Goal: Information Seeking & Learning: Learn about a topic

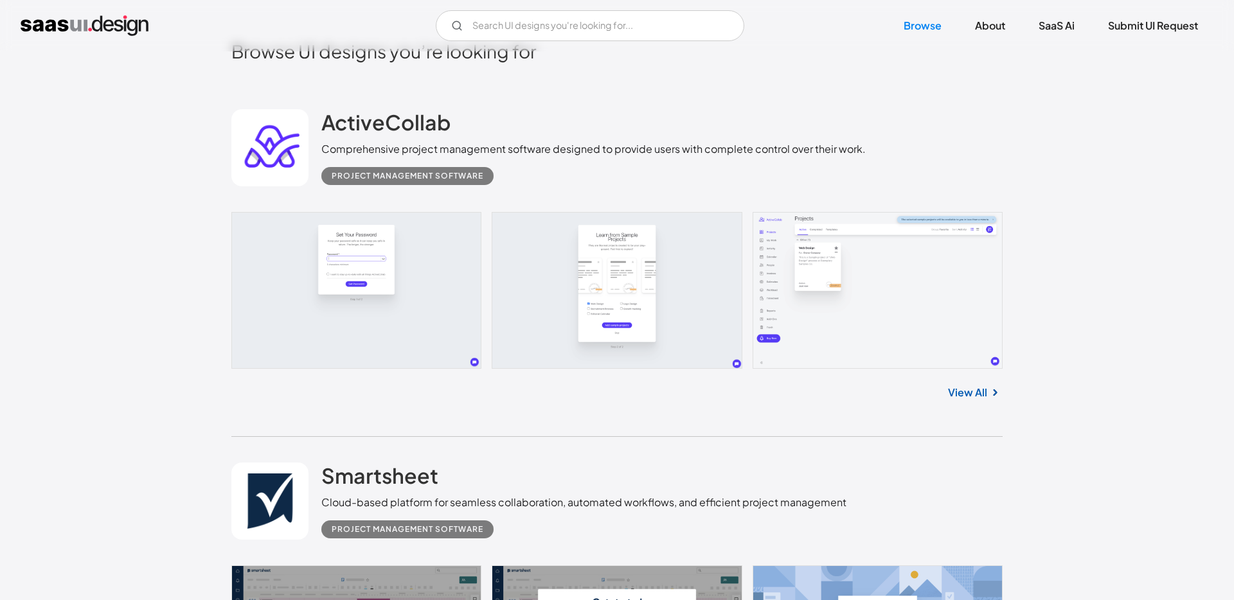
scroll to position [437, 0]
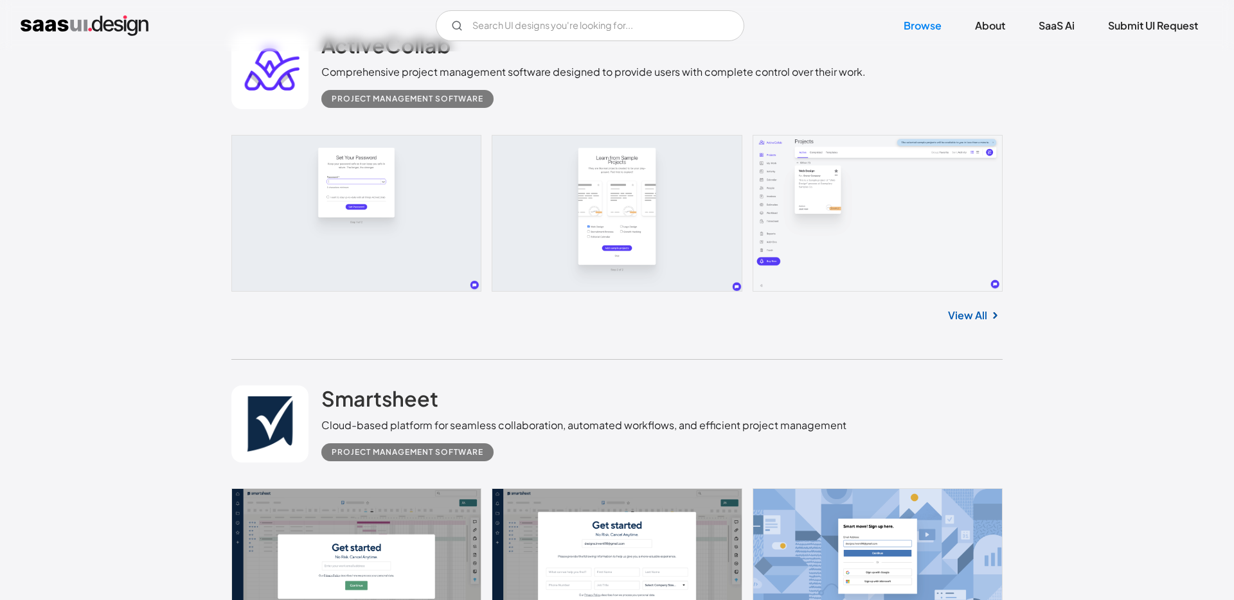
click at [856, 230] on link at bounding box center [616, 213] width 771 height 157
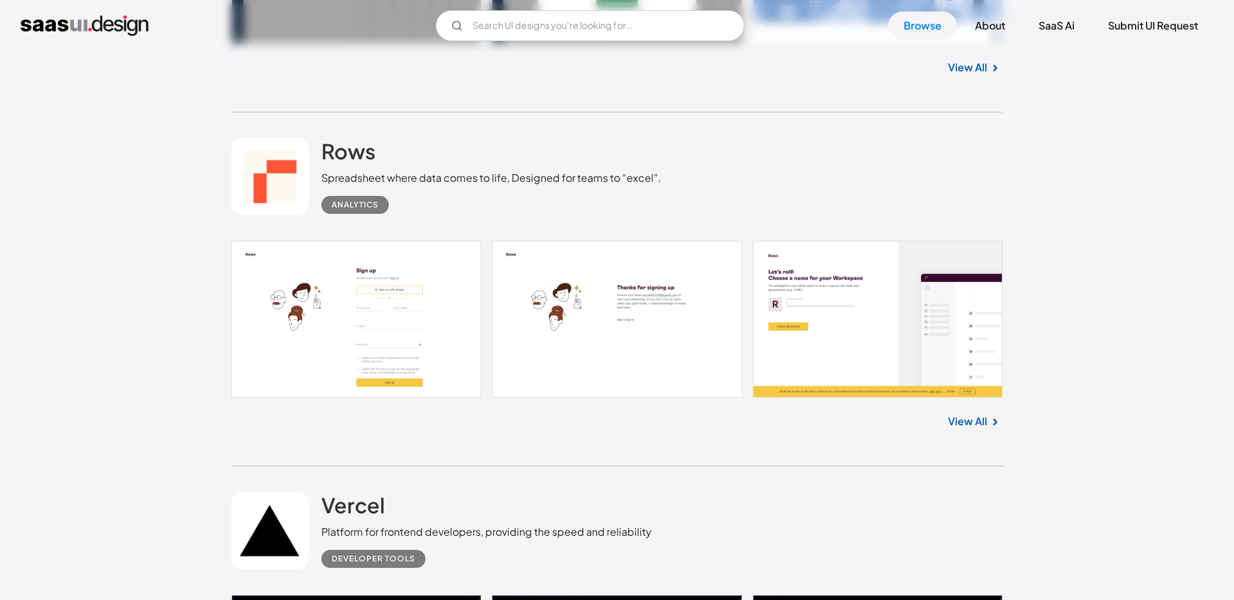
scroll to position [1039, 0]
click at [868, 334] on link at bounding box center [616, 318] width 771 height 157
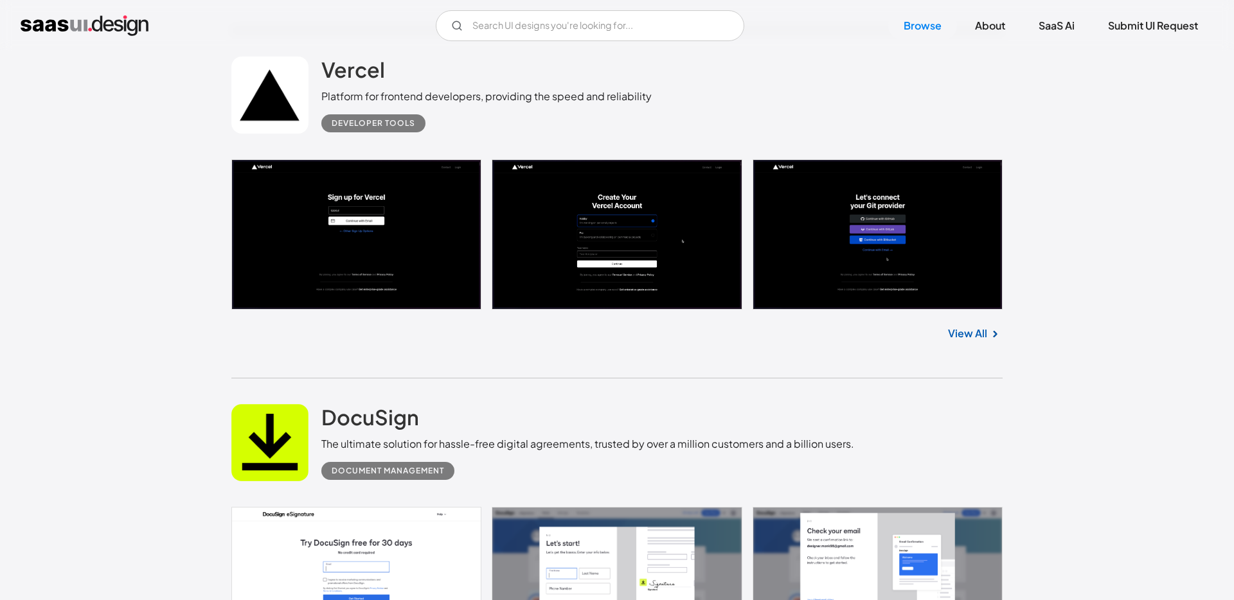
scroll to position [1441, 0]
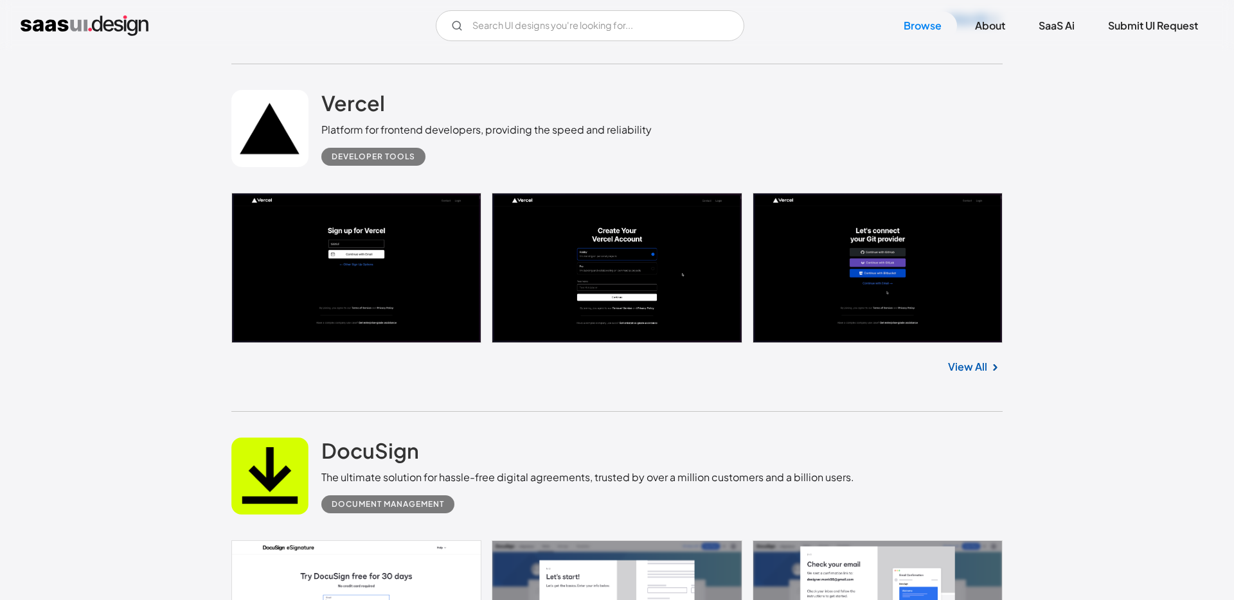
click at [982, 366] on link "View All" at bounding box center [967, 366] width 39 height 15
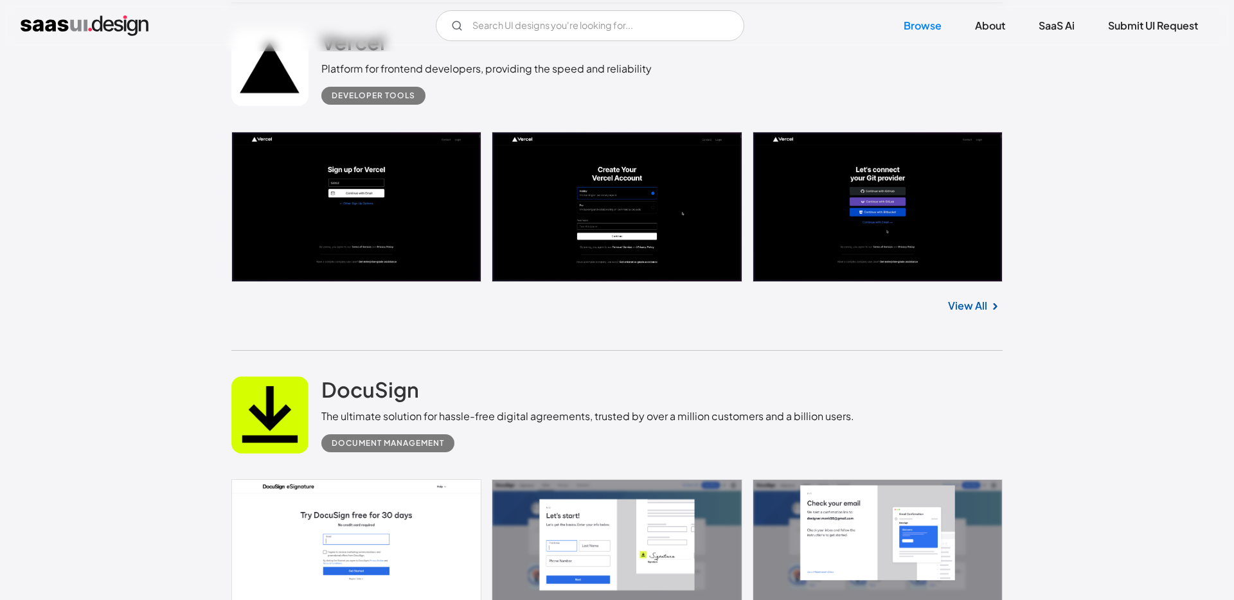
scroll to position [1688, 0]
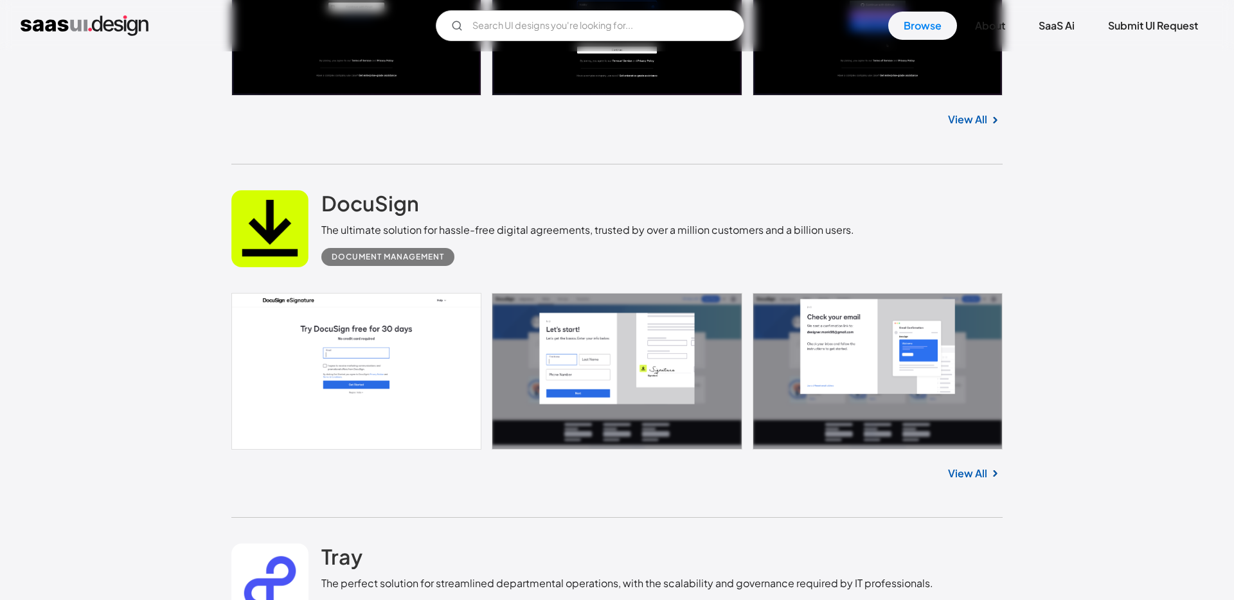
click at [955, 476] on link "View All" at bounding box center [967, 473] width 39 height 15
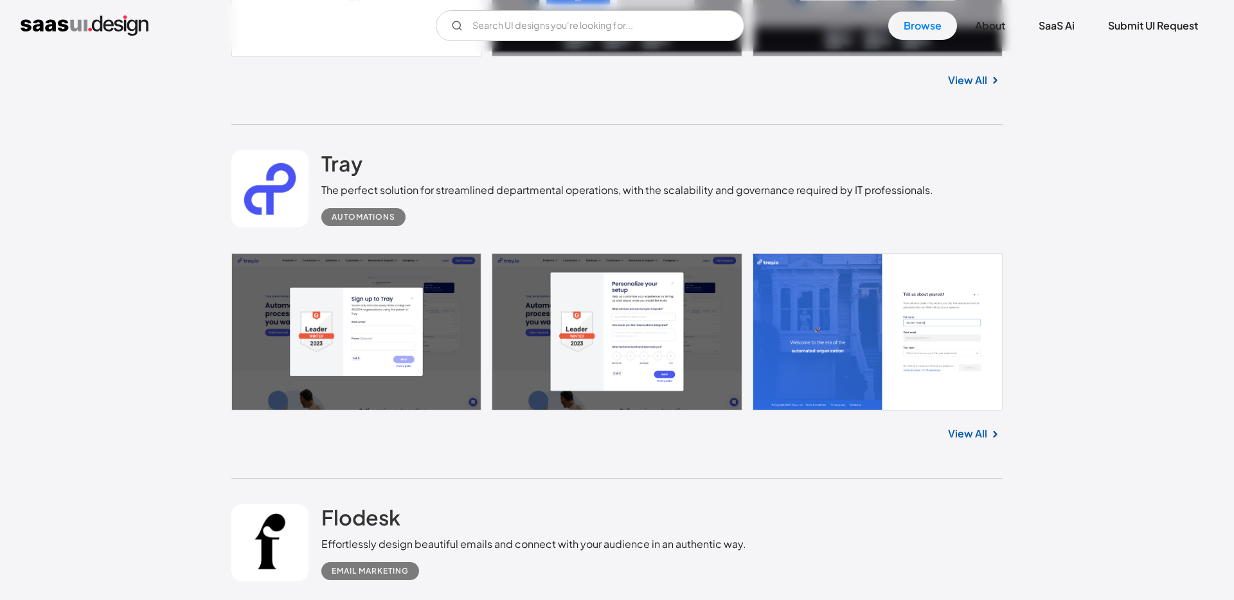
scroll to position [2085, 0]
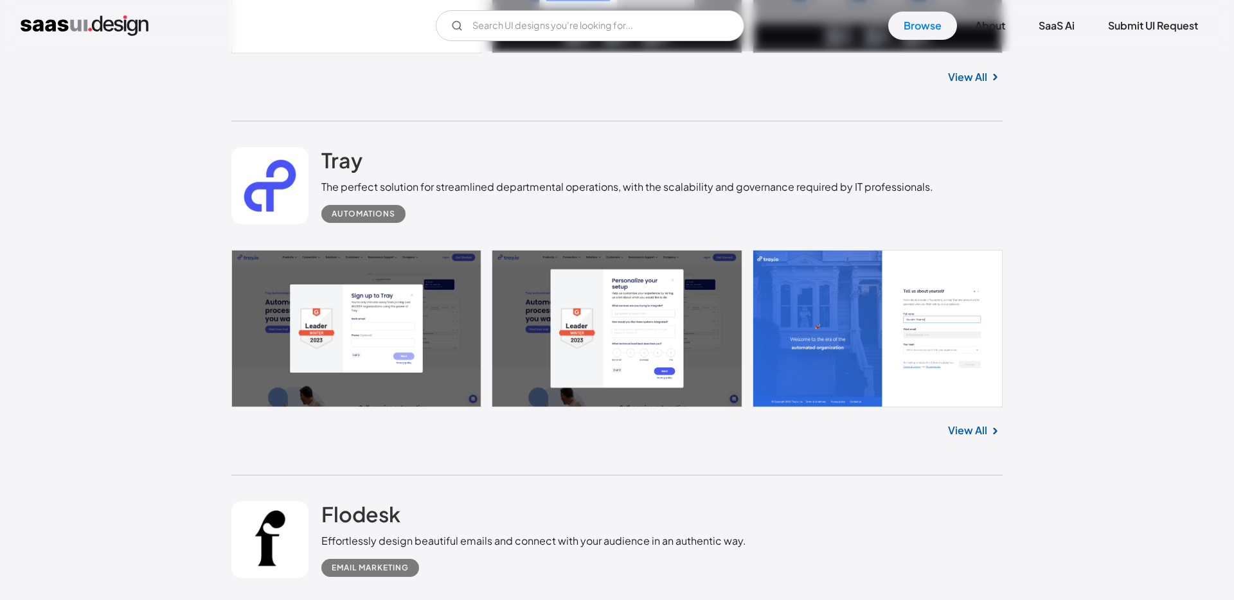
click at [975, 433] on link "View All" at bounding box center [967, 430] width 39 height 15
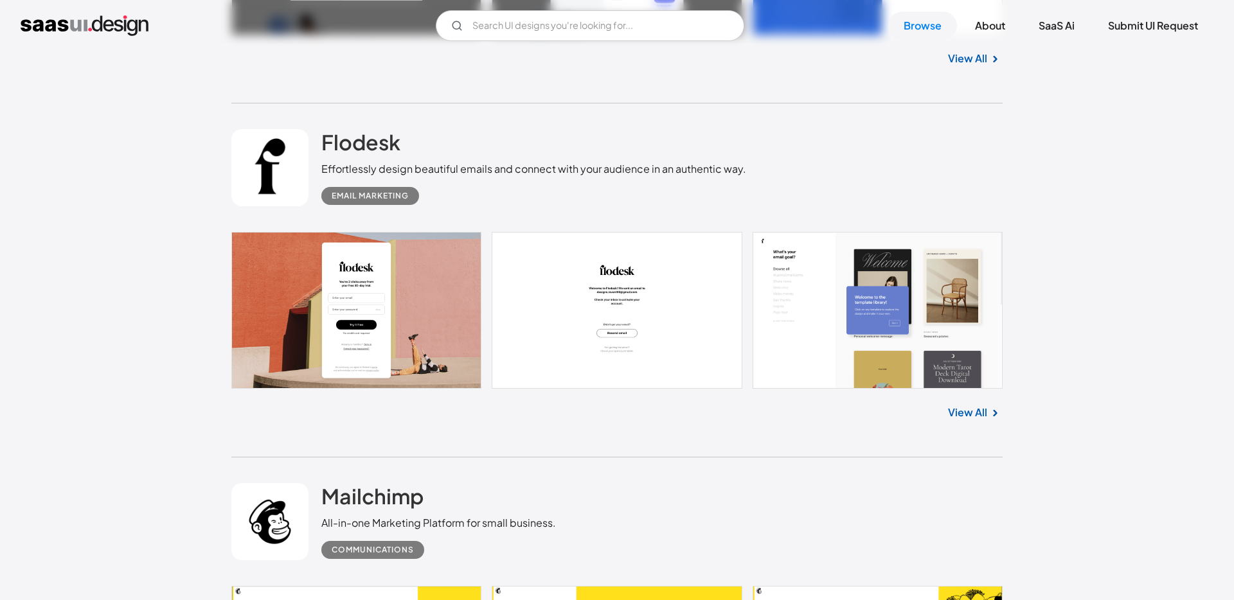
scroll to position [2569, 0]
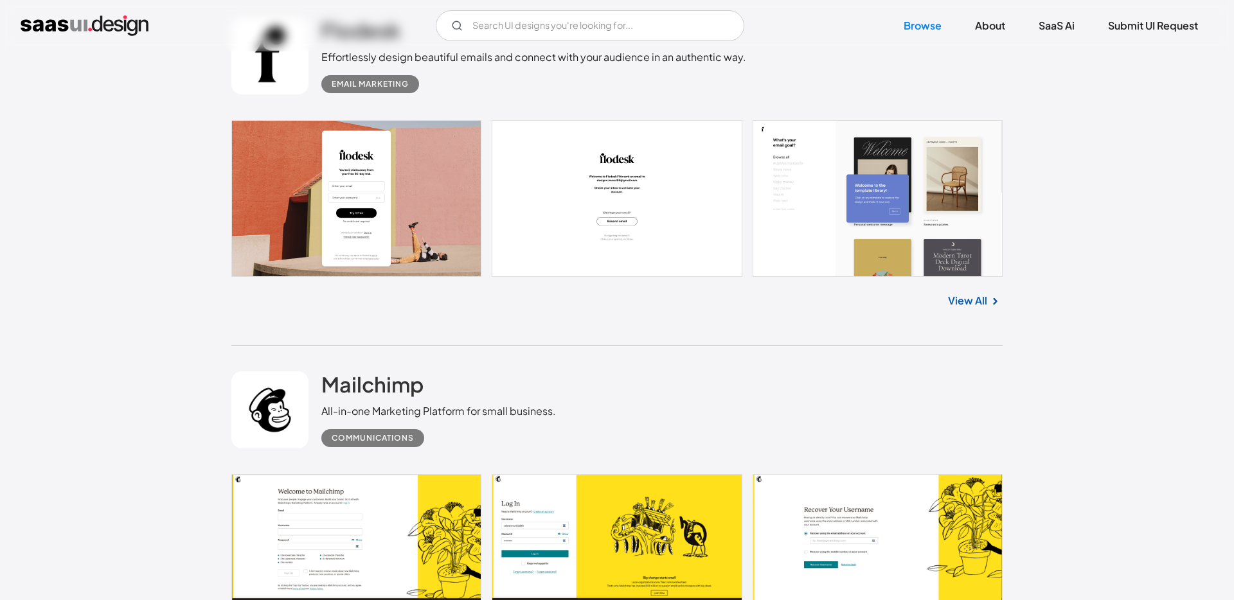
click at [982, 298] on link "View All" at bounding box center [967, 300] width 39 height 15
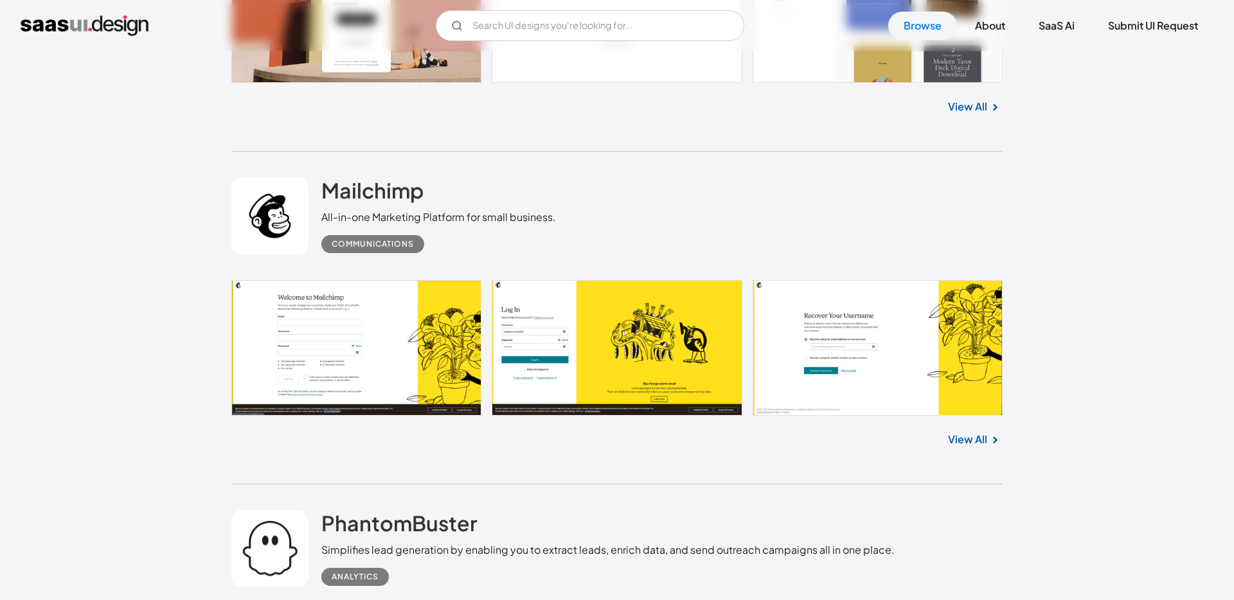
scroll to position [2798, 0]
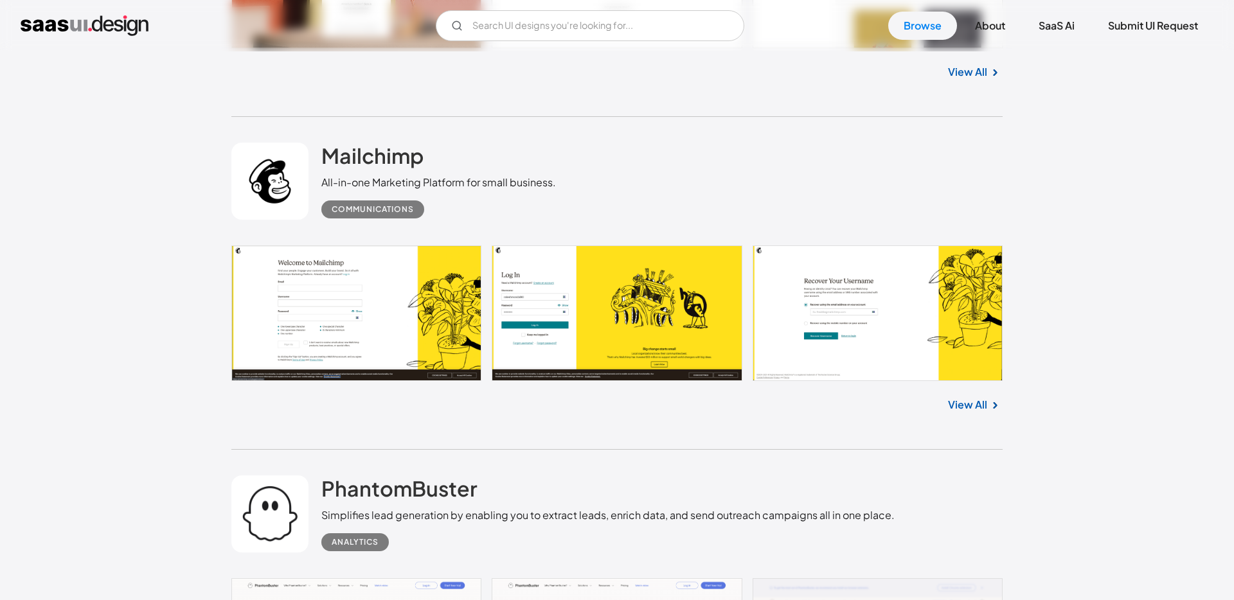
click at [968, 401] on link "View All" at bounding box center [967, 404] width 39 height 15
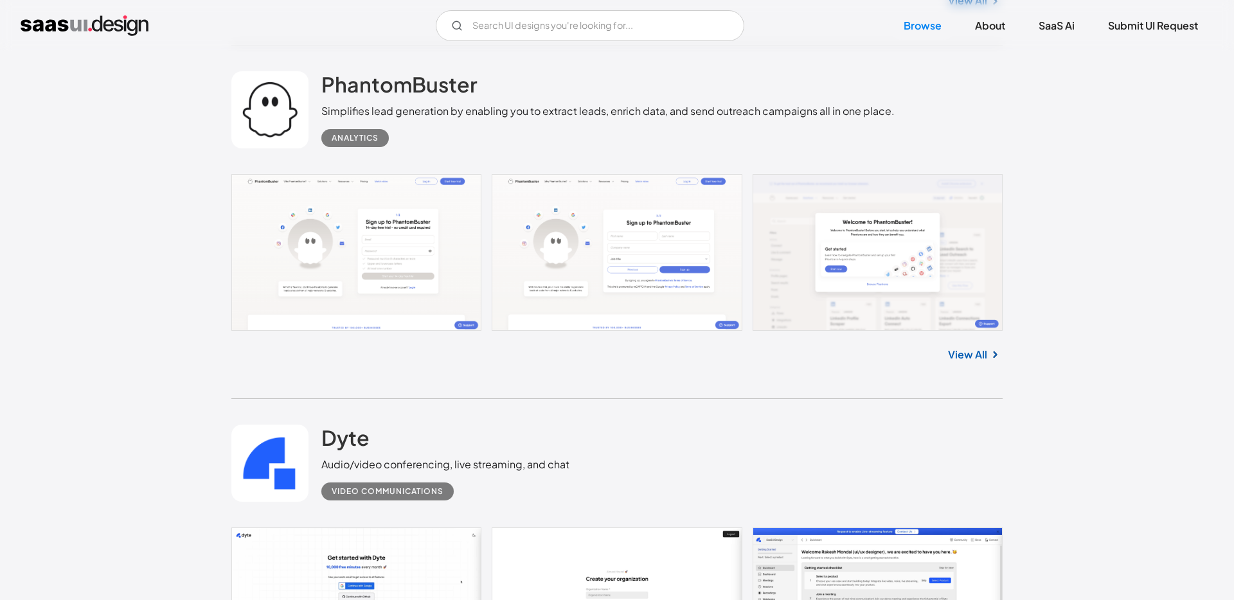
scroll to position [3237, 0]
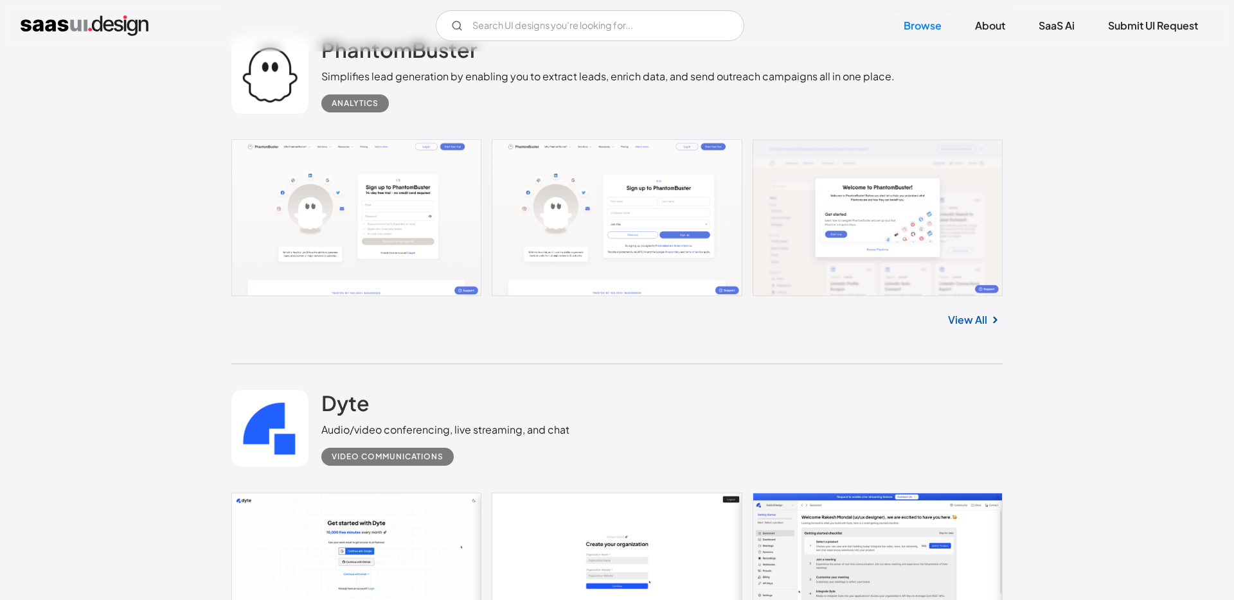
click at [973, 324] on link "View All" at bounding box center [967, 319] width 39 height 15
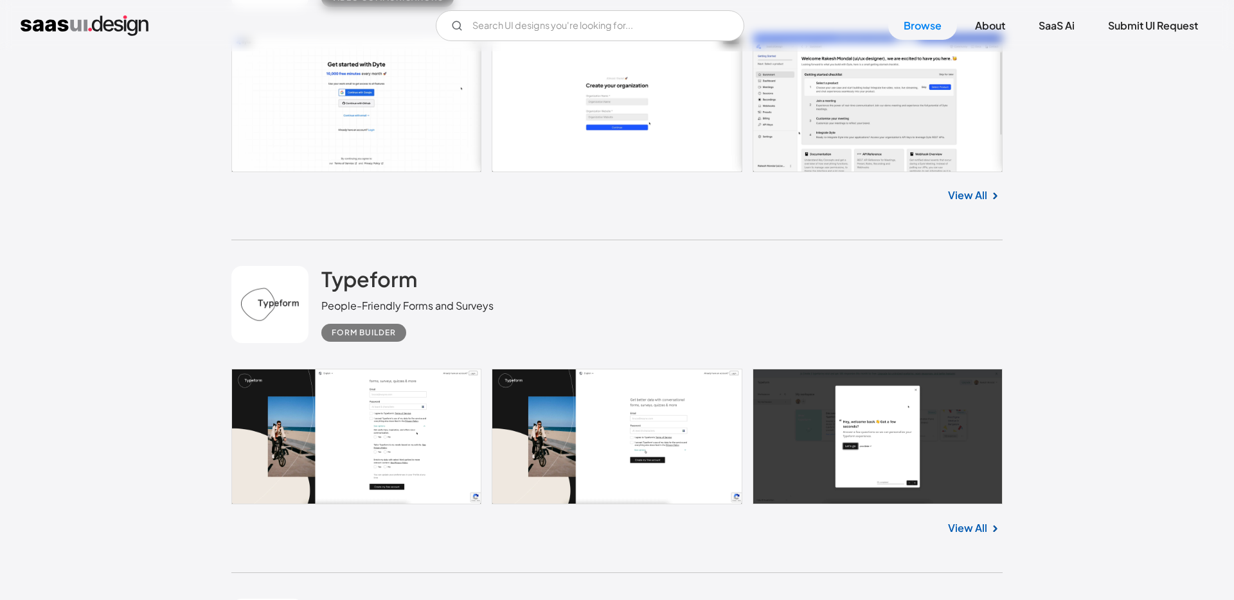
scroll to position [3829, 0]
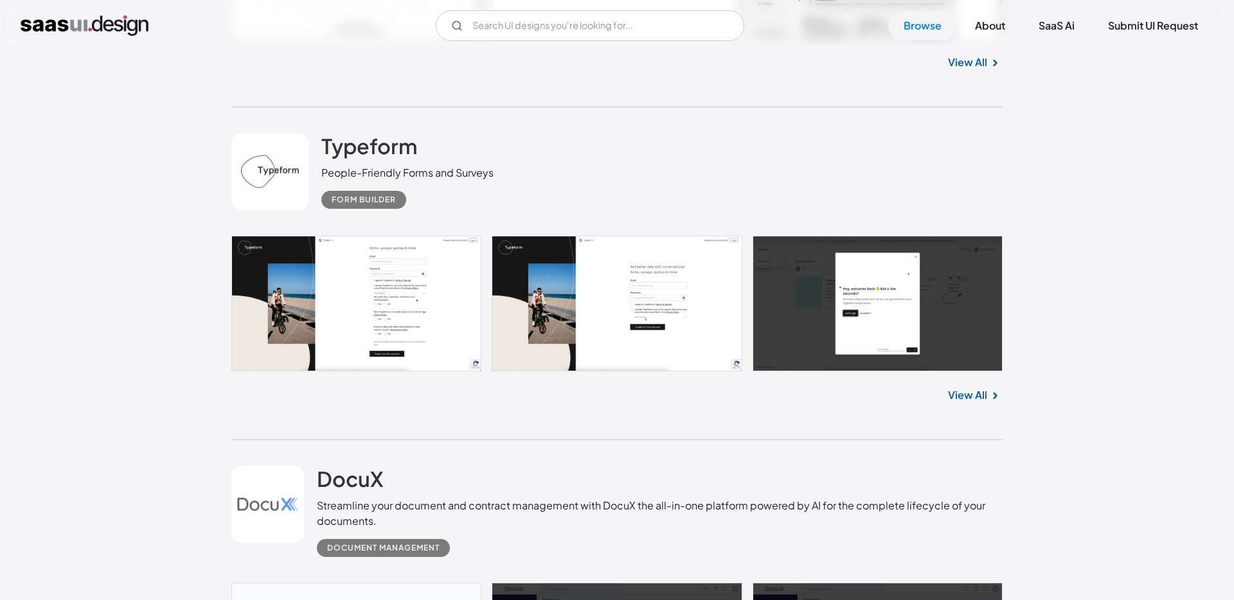
click at [962, 392] on link "View All" at bounding box center [967, 395] width 39 height 15
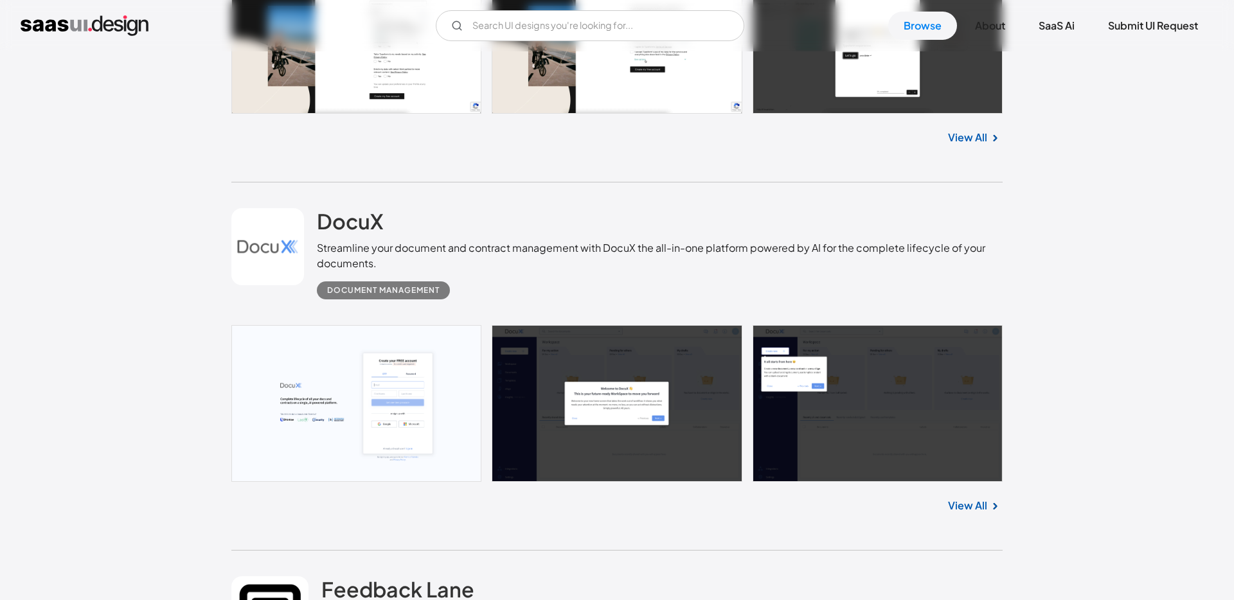
scroll to position [4170, 0]
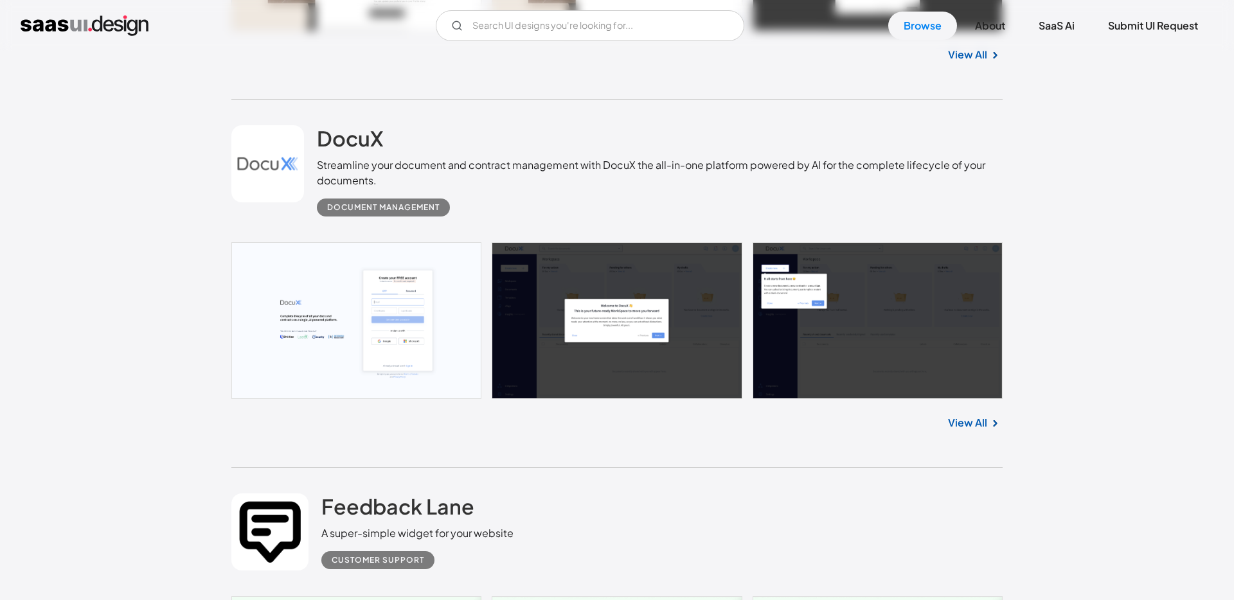
click at [970, 426] on link "View All" at bounding box center [967, 422] width 39 height 15
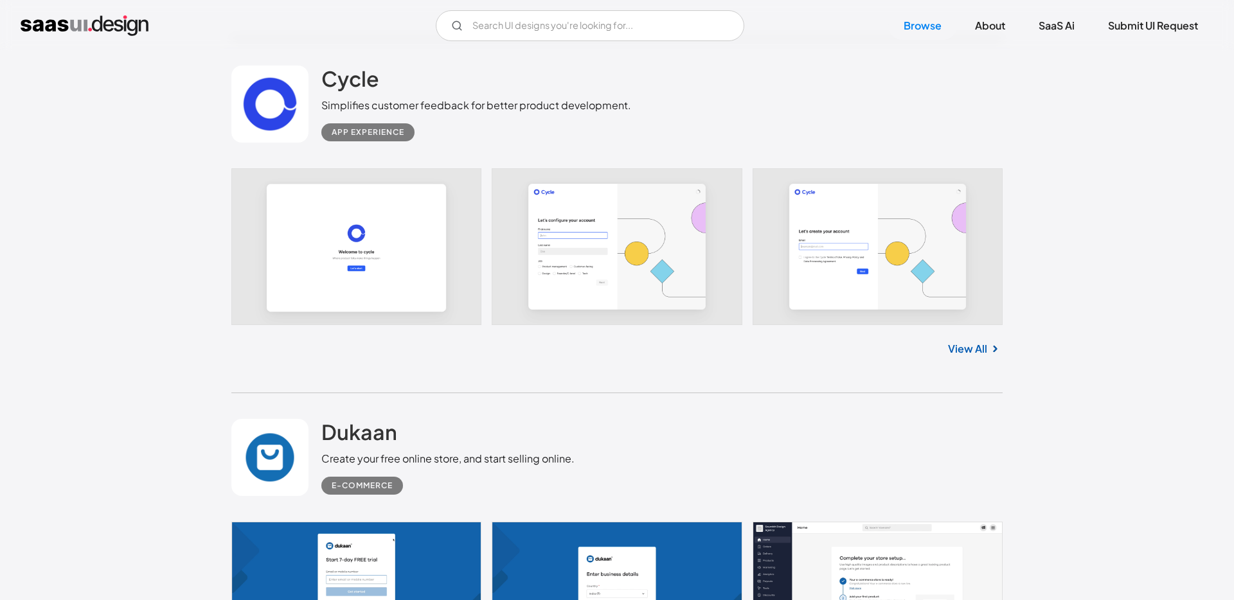
scroll to position [5926, 0]
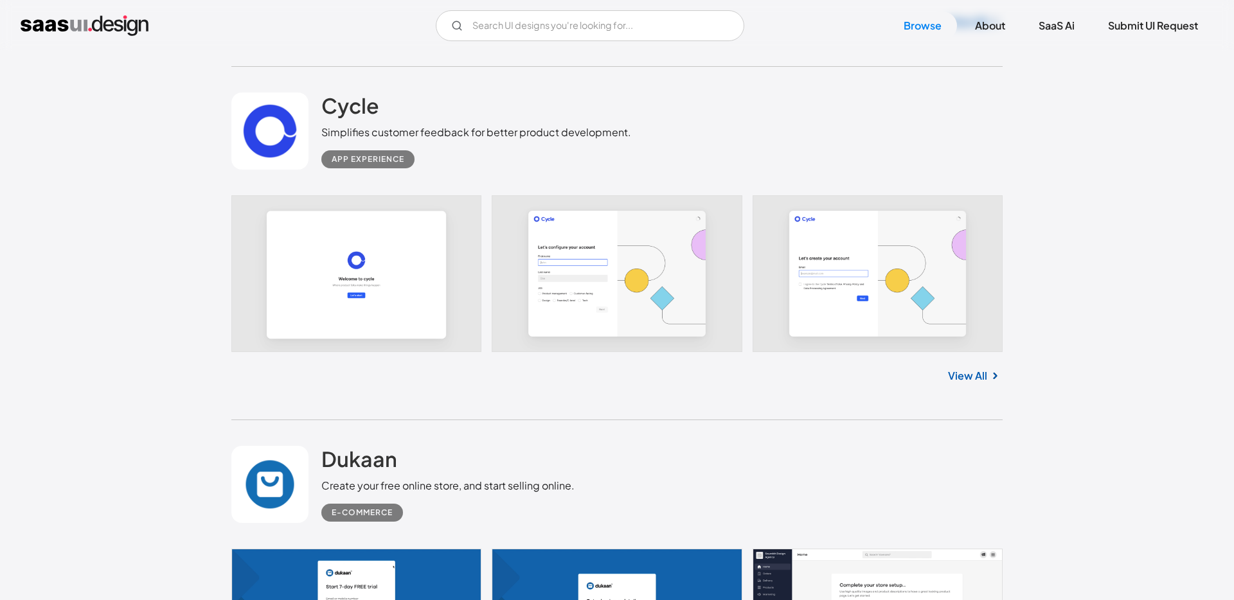
click at [968, 375] on link "View All" at bounding box center [967, 375] width 39 height 15
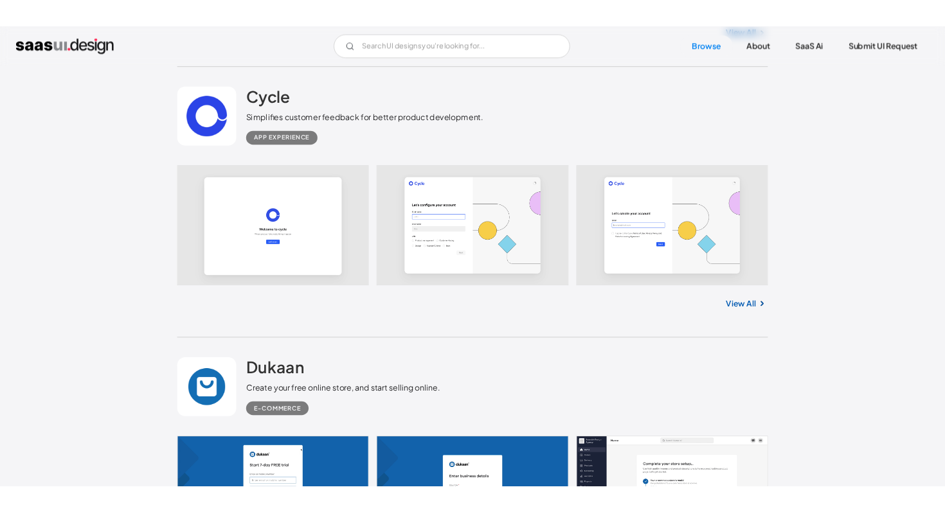
scroll to position [5874, 0]
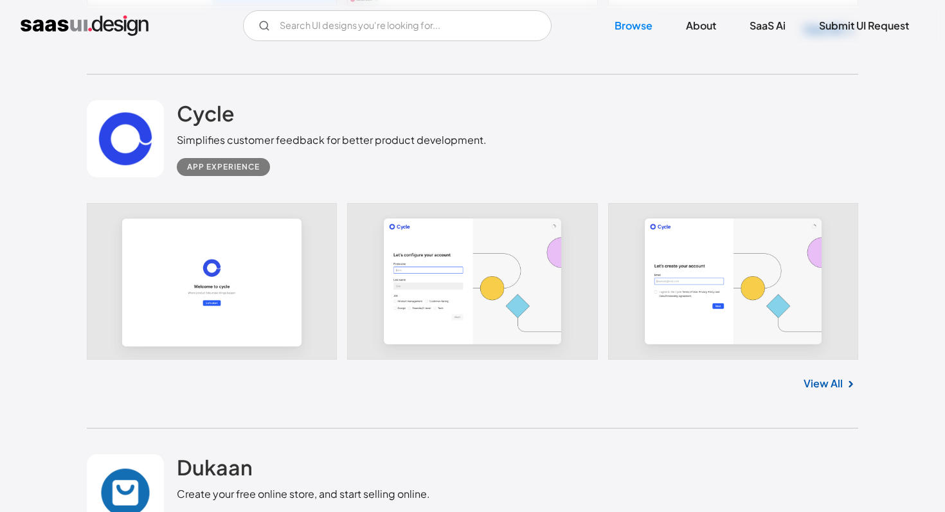
click at [811, 384] on link "View All" at bounding box center [823, 383] width 39 height 15
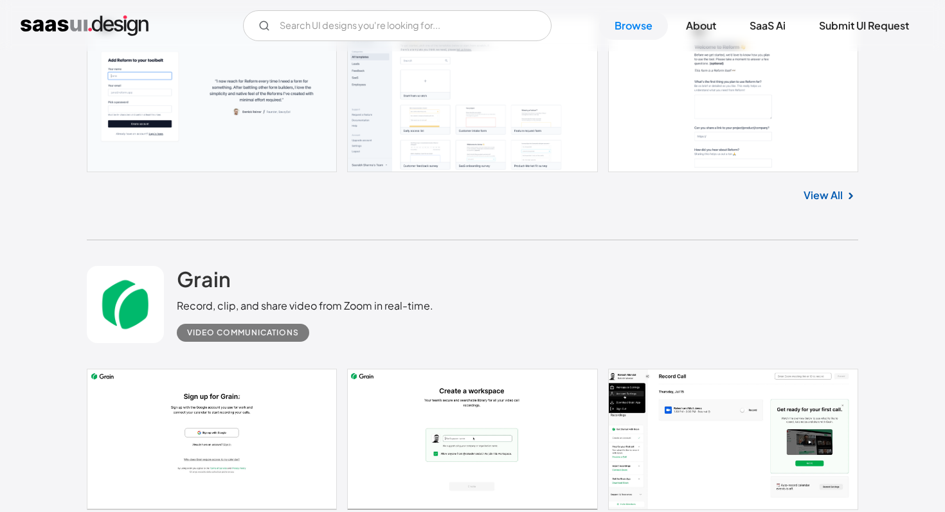
scroll to position [8311, 0]
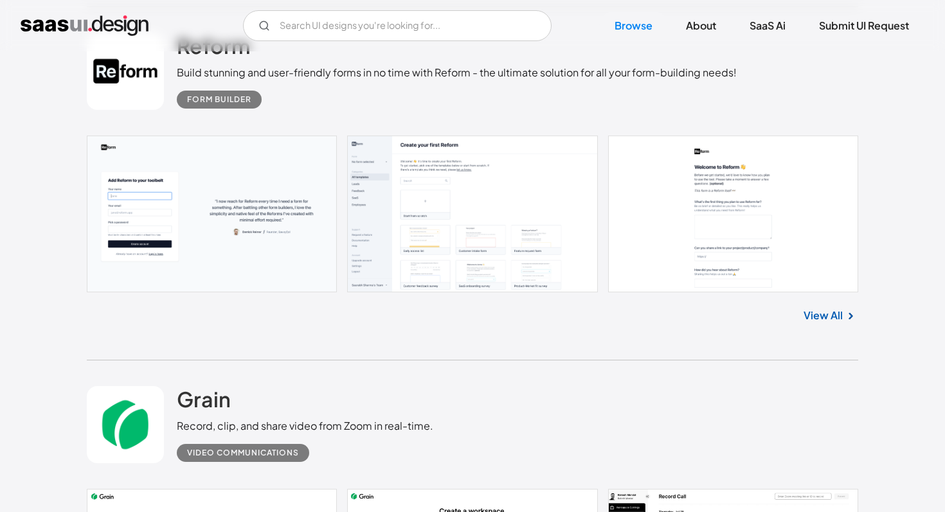
click at [606, 227] on link at bounding box center [472, 214] width 771 height 157
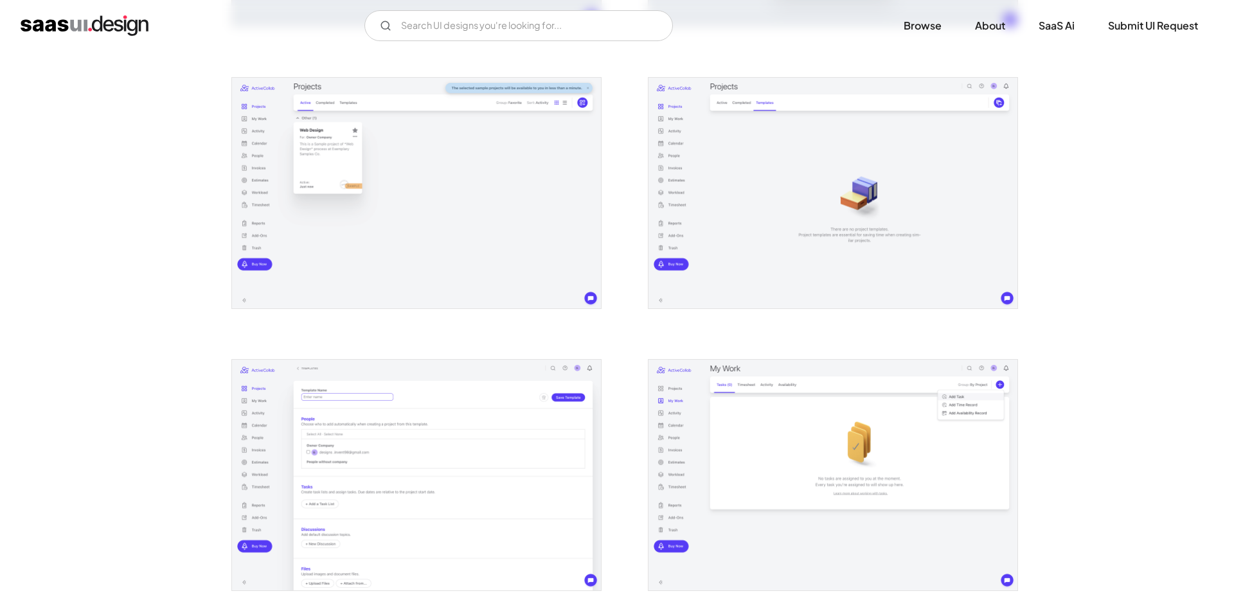
scroll to position [510, 0]
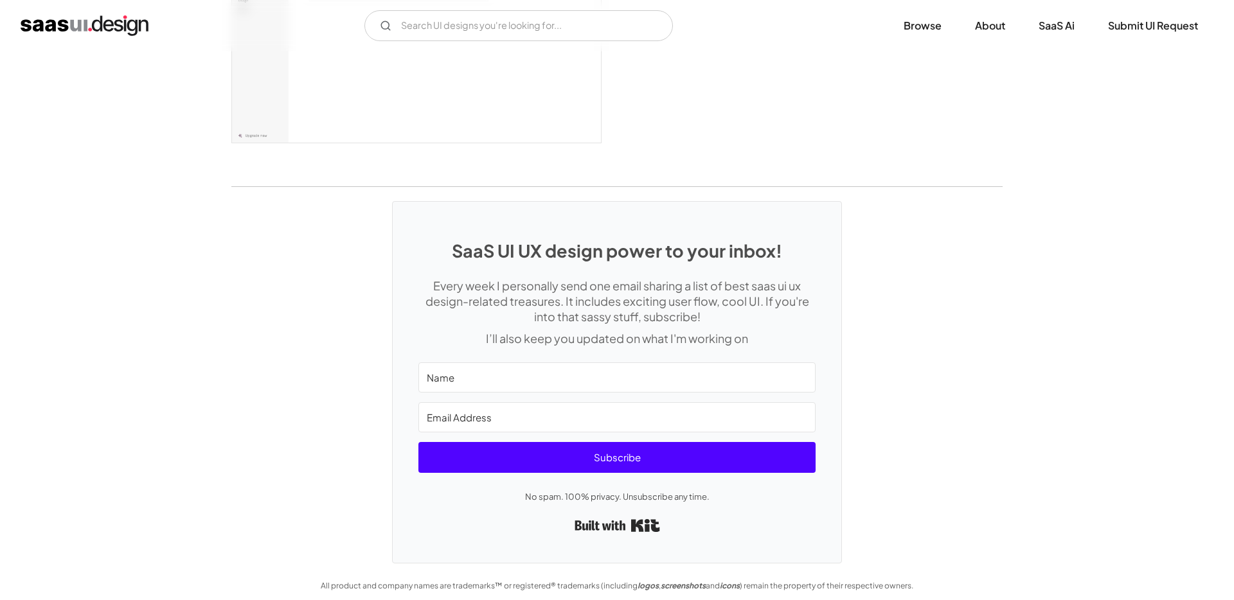
scroll to position [3502, 0]
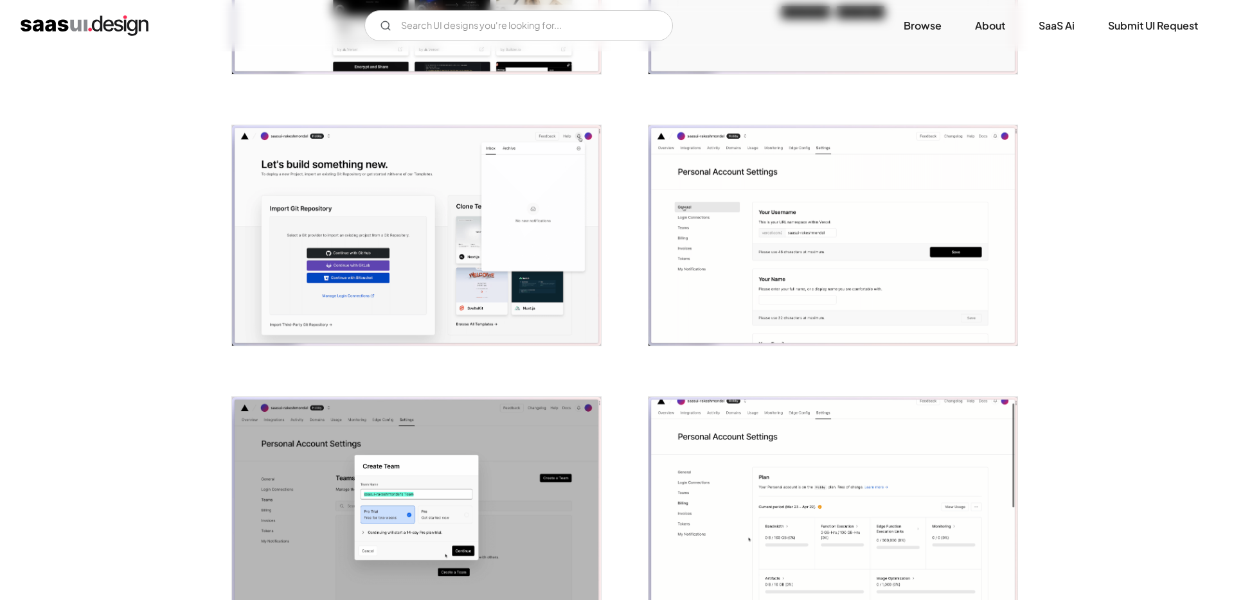
scroll to position [1266, 0]
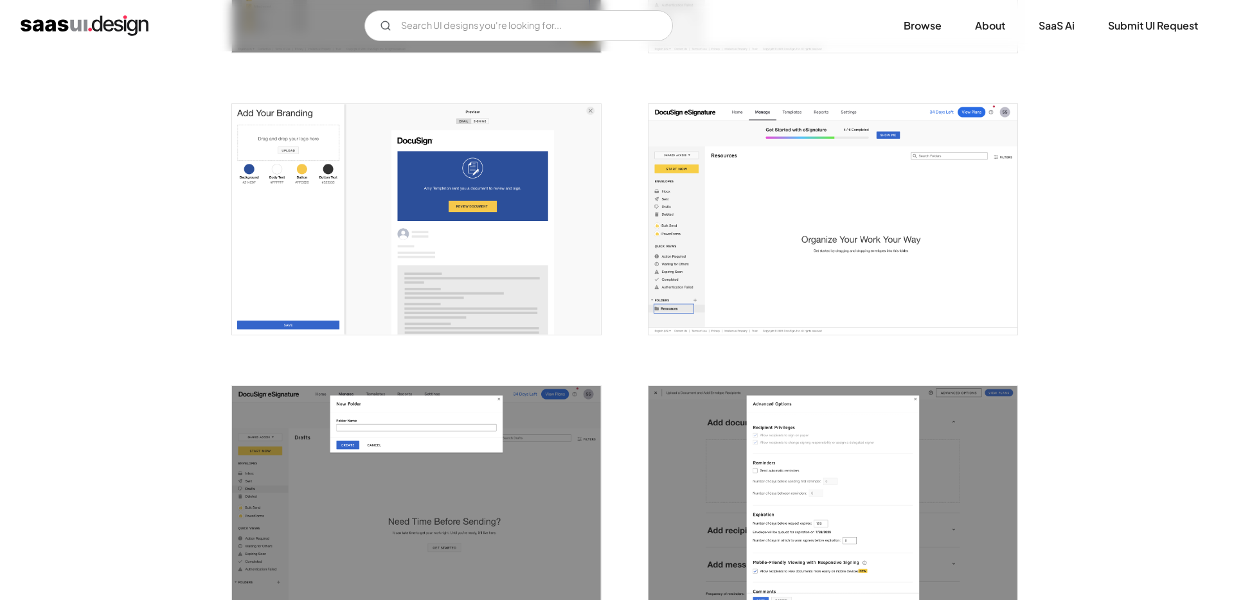
scroll to position [2481, 0]
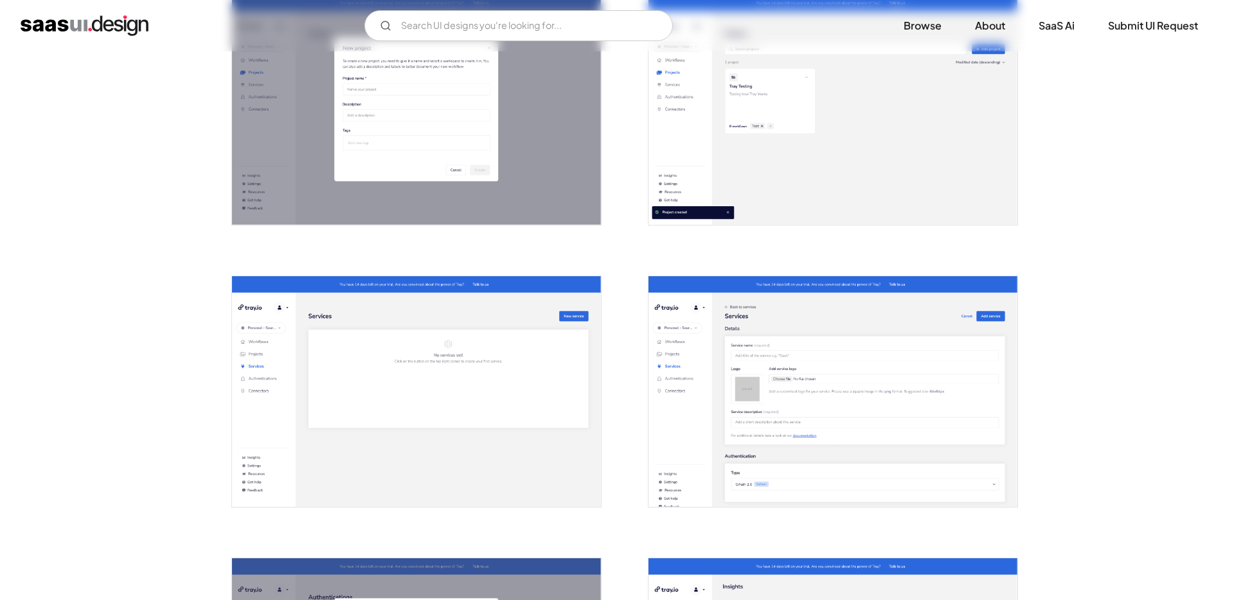
scroll to position [2064, 0]
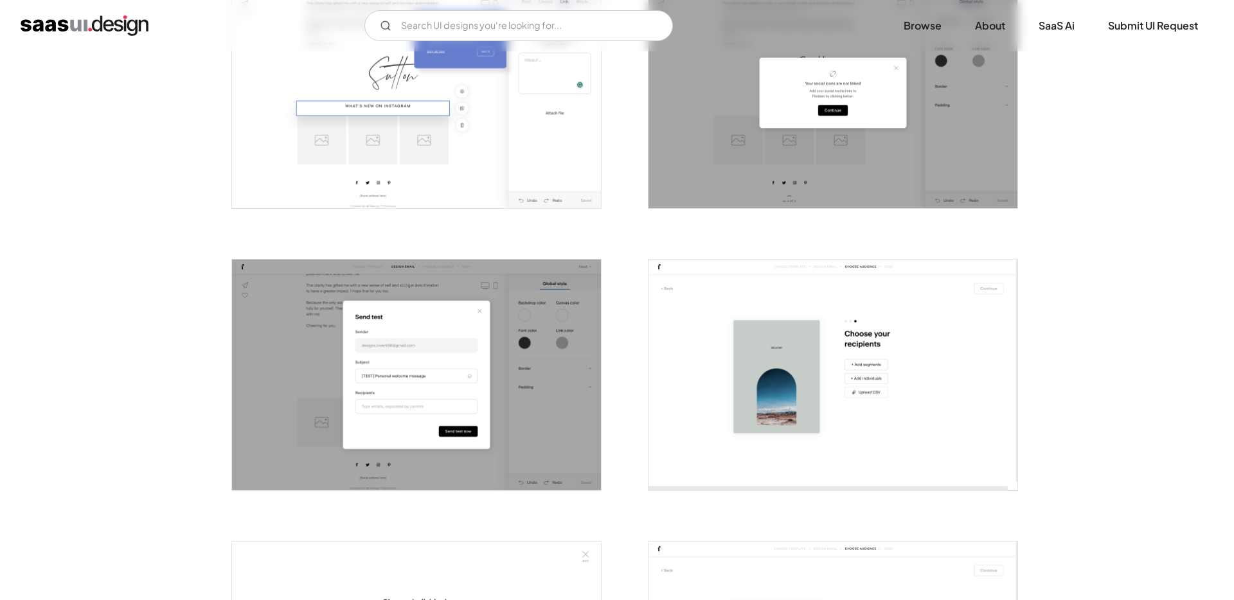
scroll to position [1738, 0]
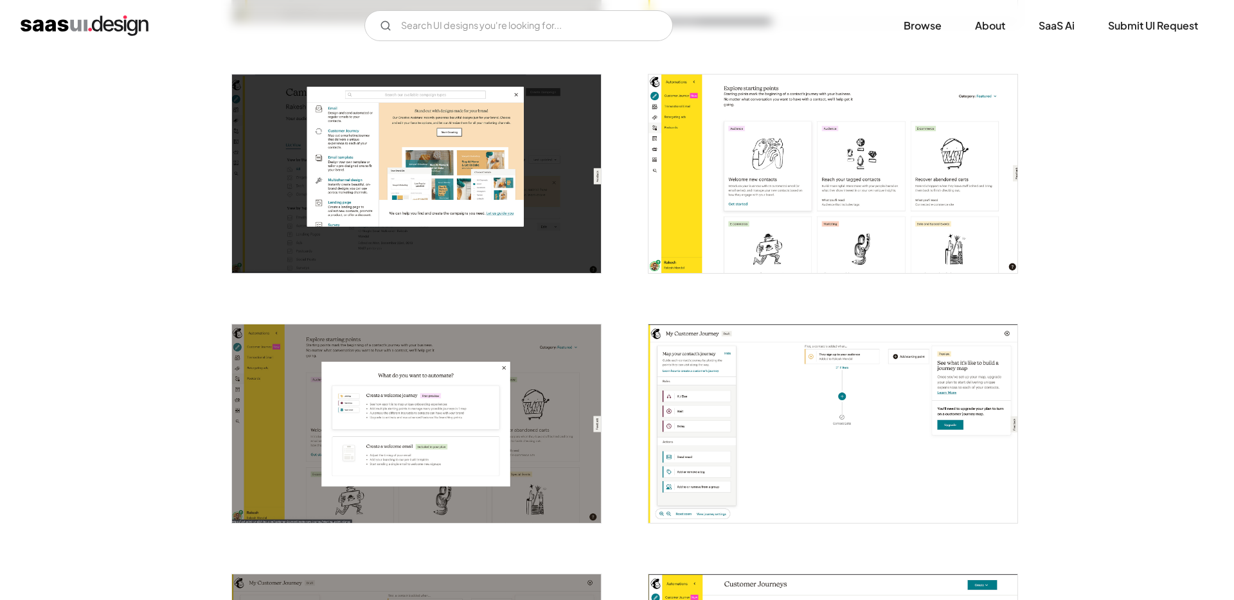
scroll to position [1005, 0]
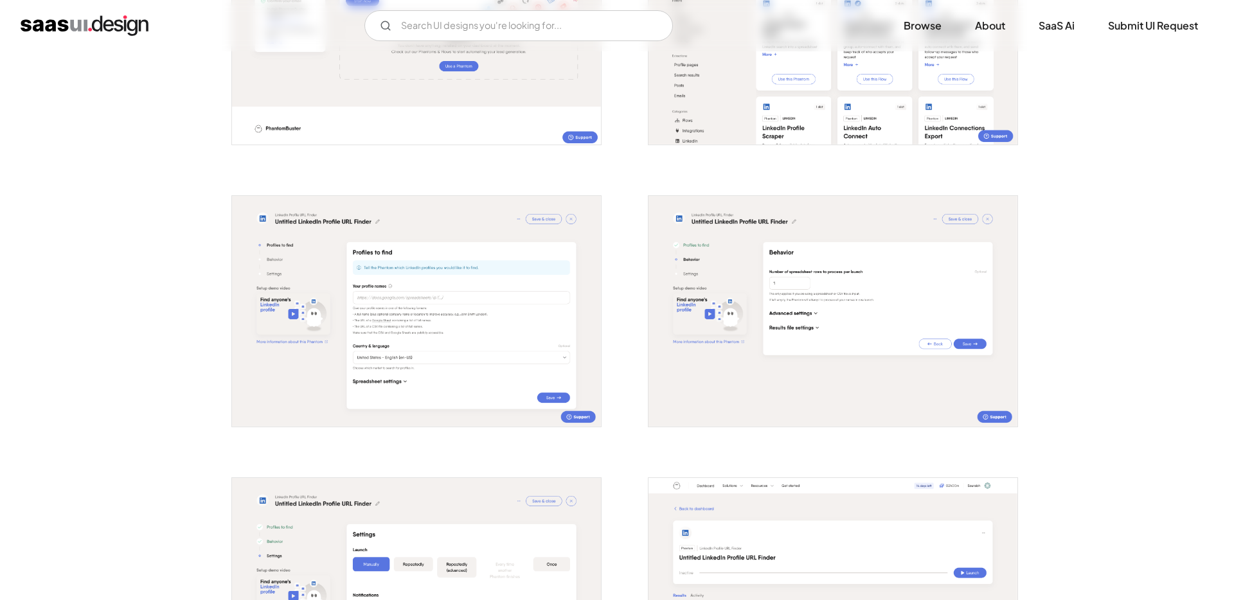
scroll to position [1220, 0]
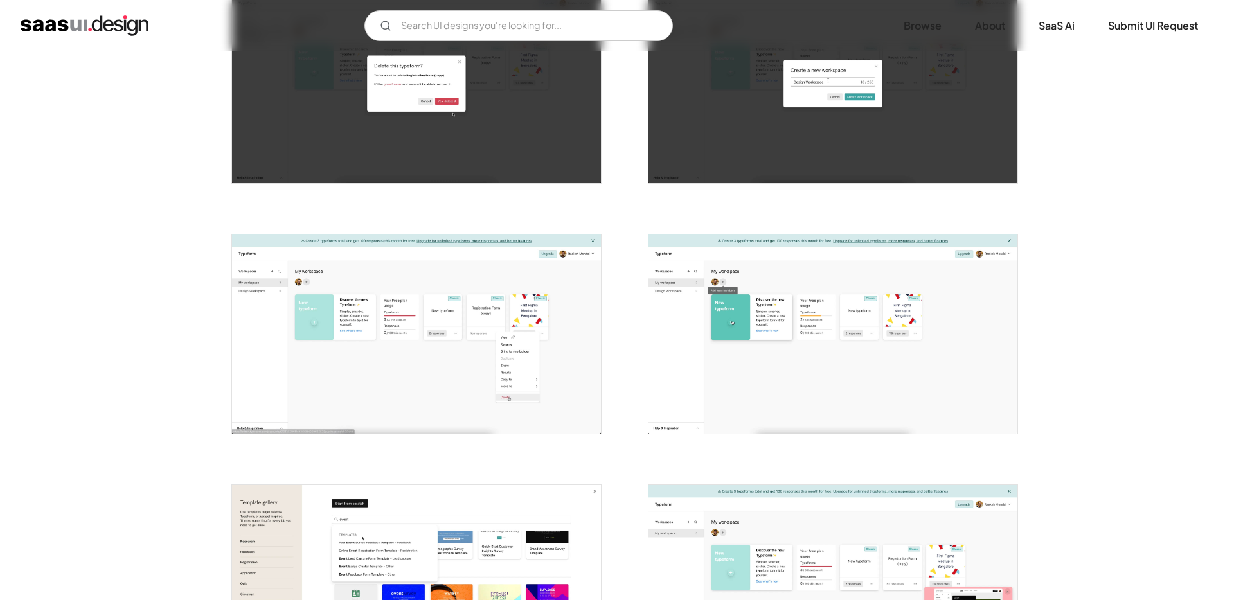
scroll to position [823, 0]
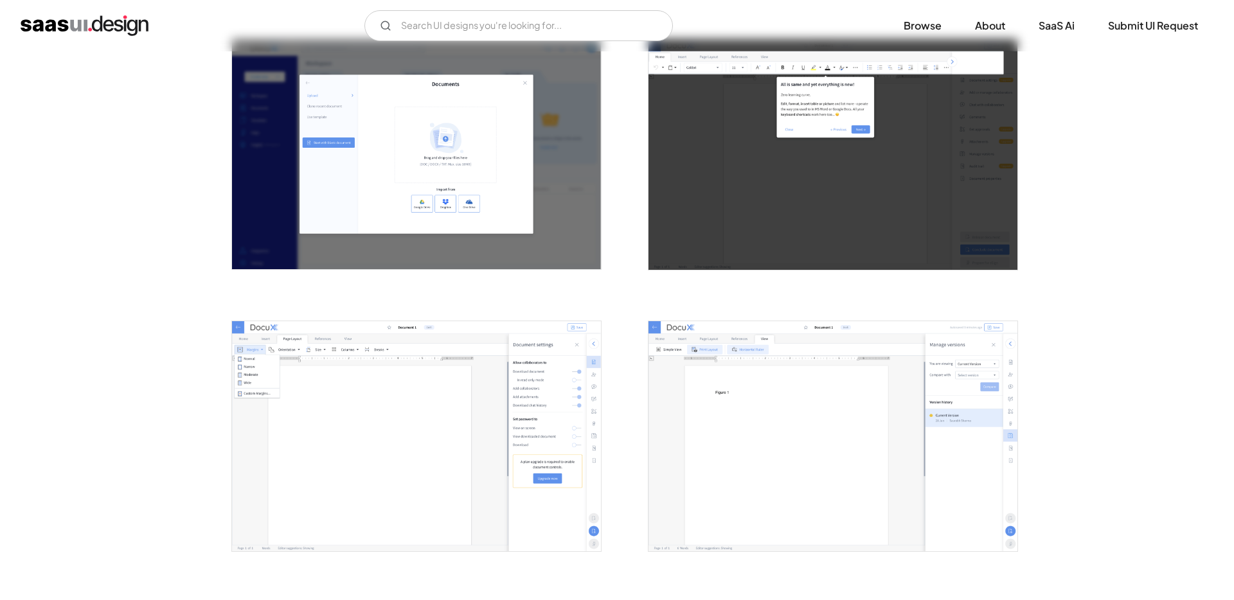
scroll to position [989, 0]
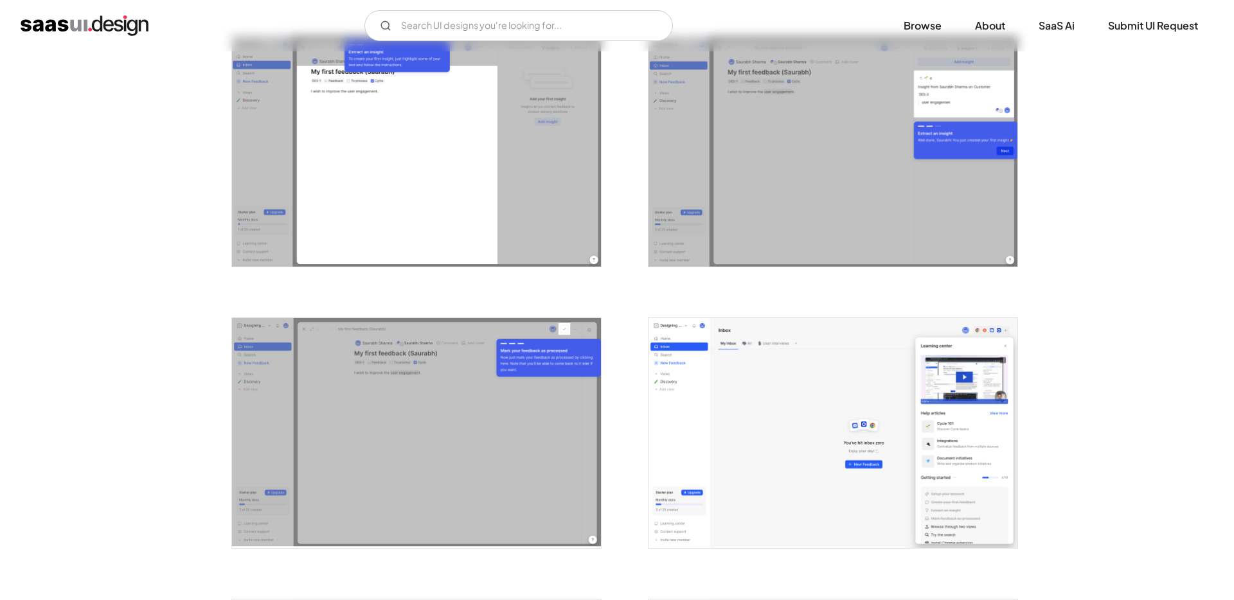
scroll to position [1961, 0]
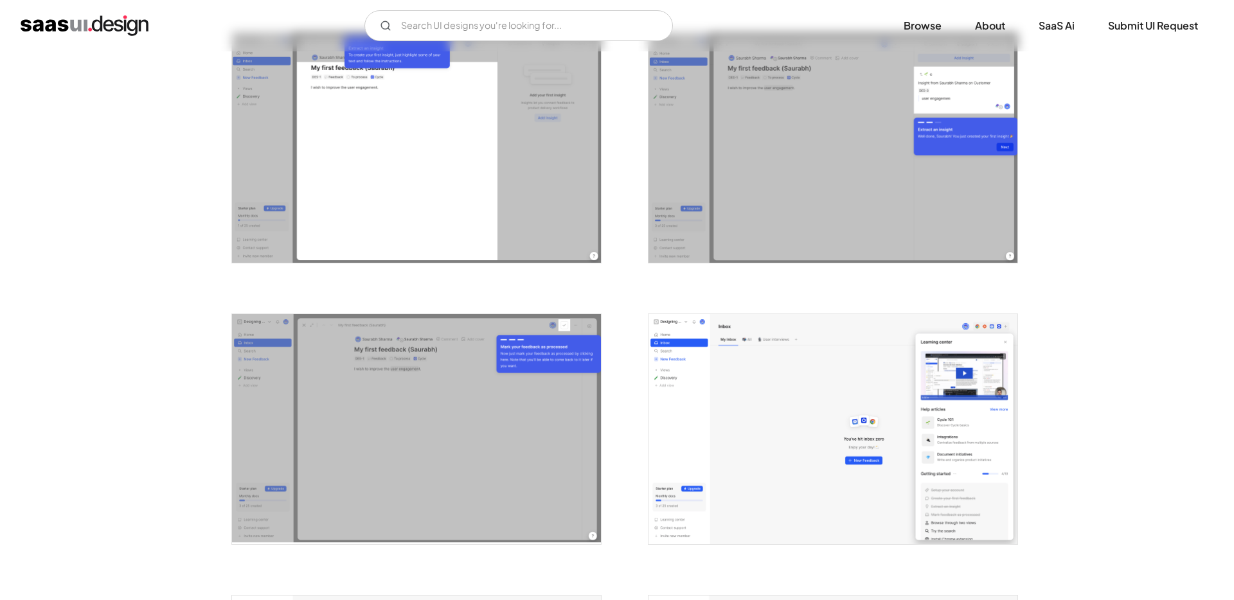
click at [815, 430] on img "open lightbox" at bounding box center [833, 429] width 369 height 231
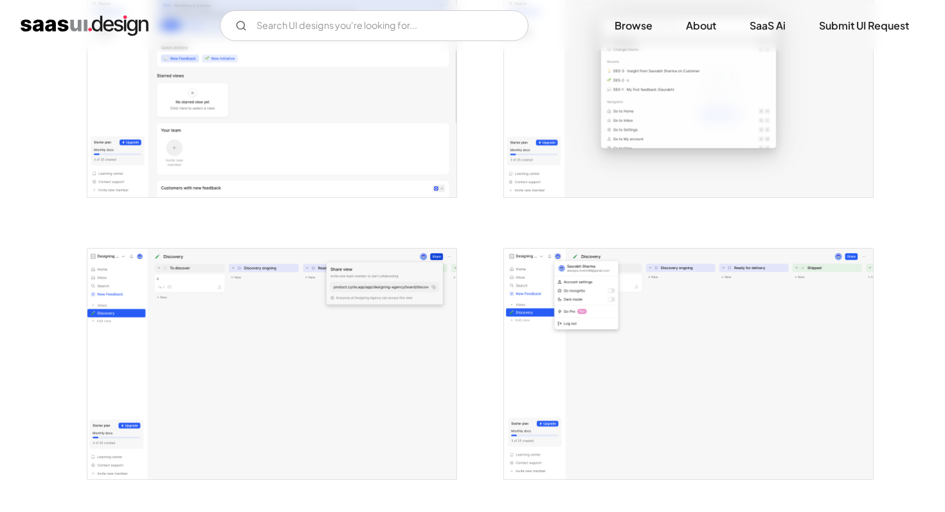
scroll to position [2591, 0]
click at [700, 345] on img "open lightbox" at bounding box center [688, 363] width 369 height 231
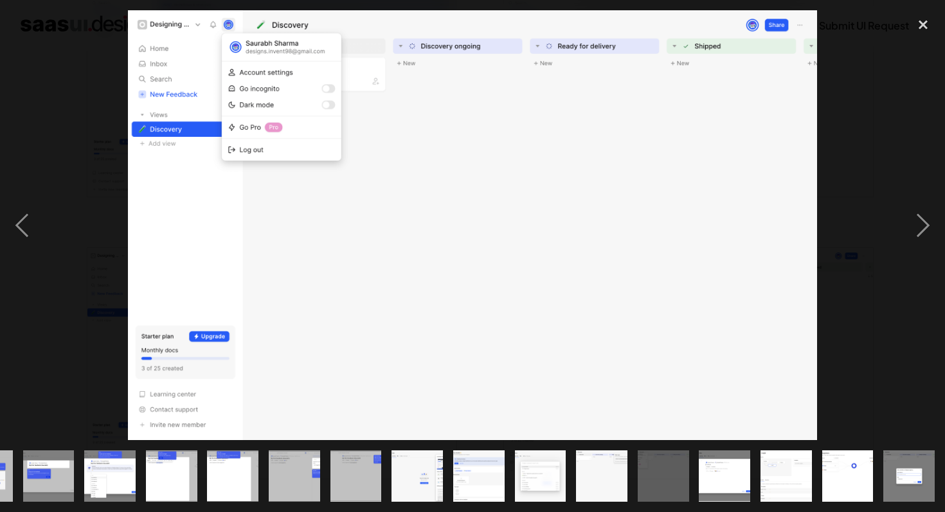
scroll to position [0, 541]
click at [30, 230] on div "previous image" at bounding box center [22, 225] width 44 height 430
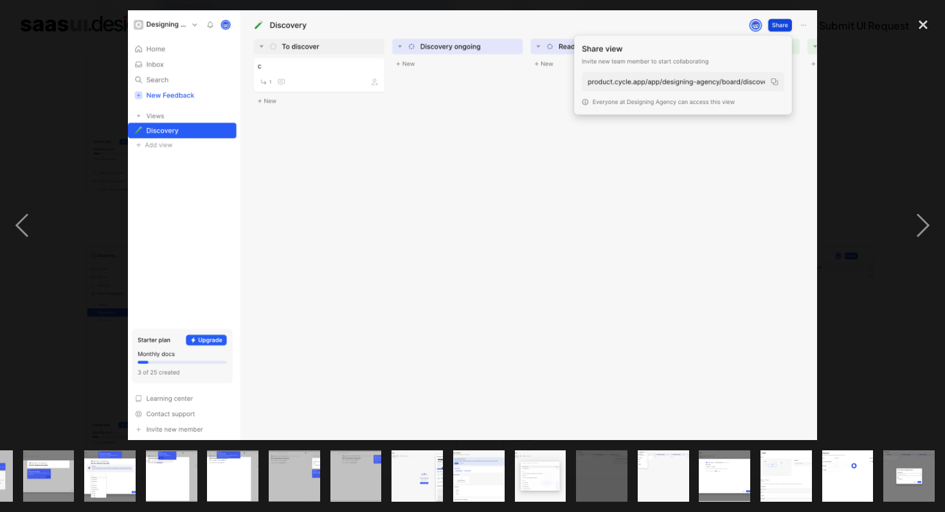
click at [172, 490] on img "show item 12 of 24" at bounding box center [172, 476] width 82 height 51
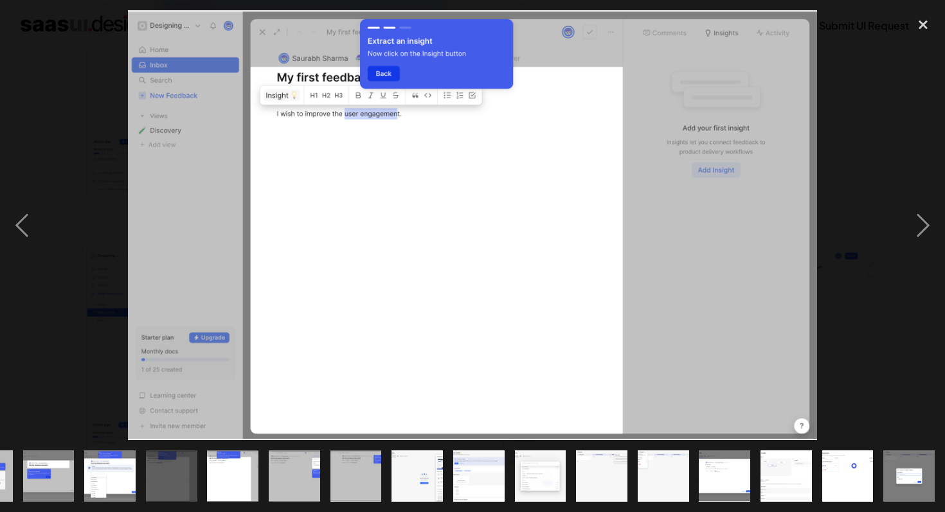
click at [121, 478] on img "show item 11 of 24" at bounding box center [110, 476] width 82 height 51
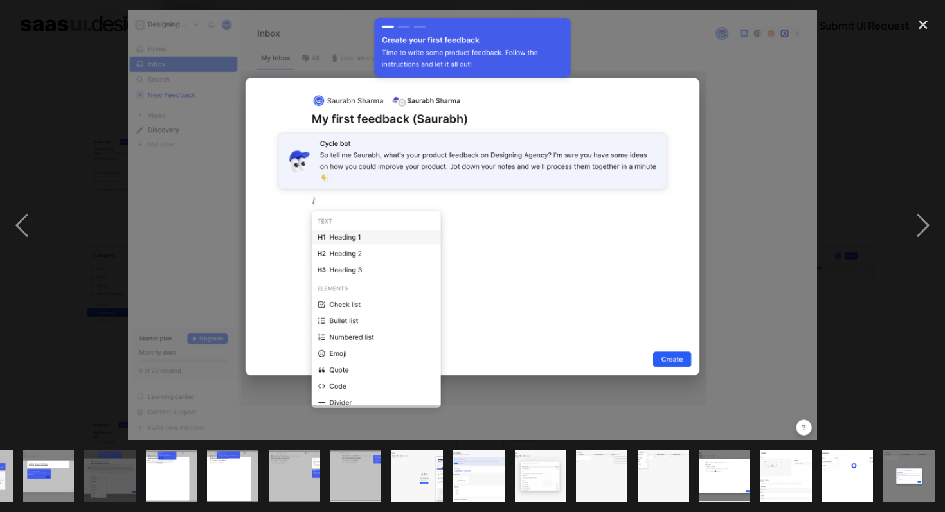
click at [660, 488] on img "show item 20 of 24" at bounding box center [663, 476] width 82 height 51
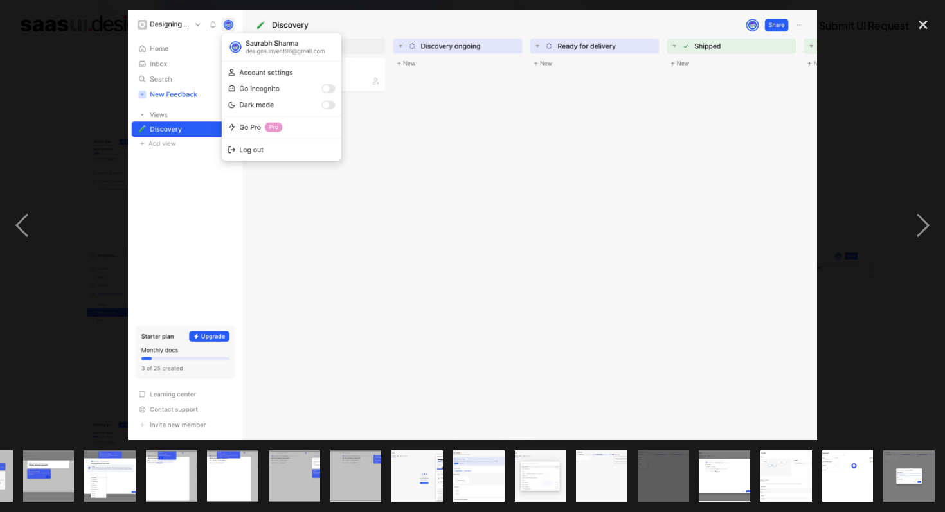
click at [613, 487] on img "show item 19 of 24" at bounding box center [602, 476] width 82 height 51
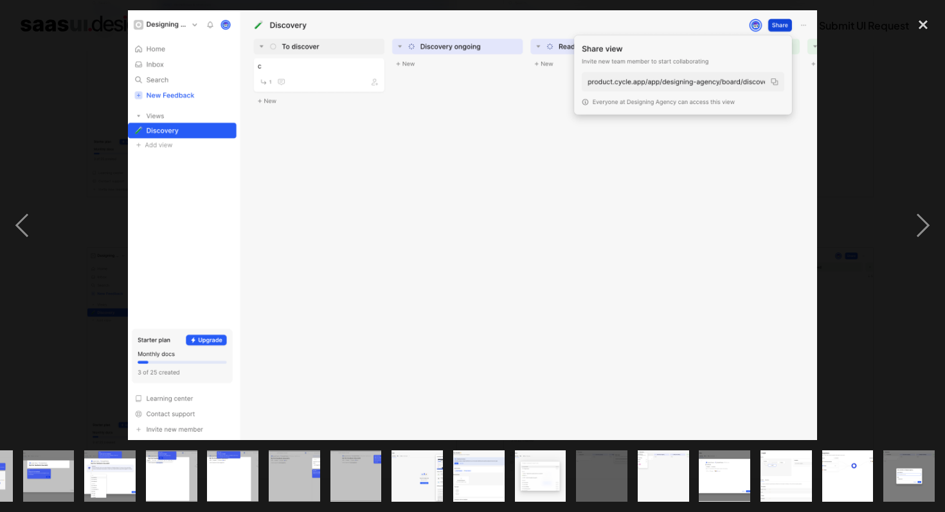
click at [786, 490] on img "show item 22 of 24" at bounding box center [786, 476] width 82 height 51
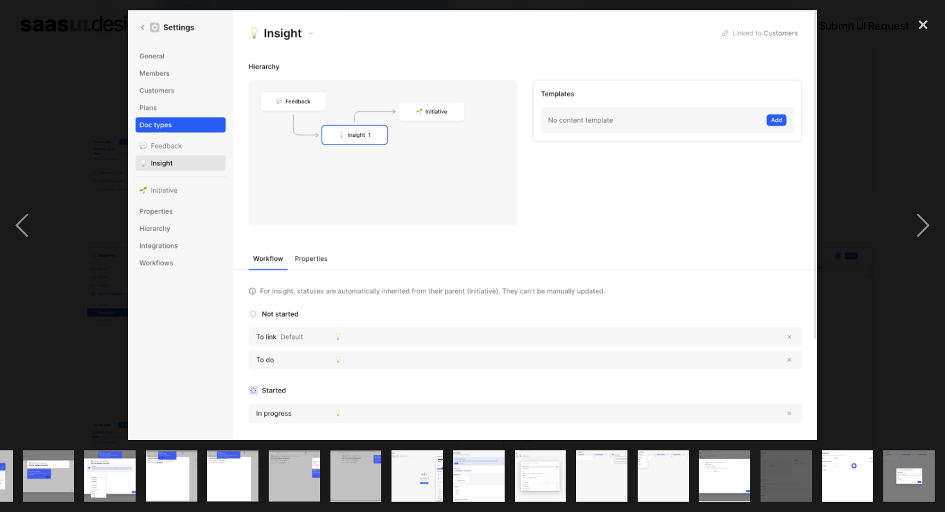
click at [708, 480] on img "show item 21 of 24" at bounding box center [725, 476] width 82 height 51
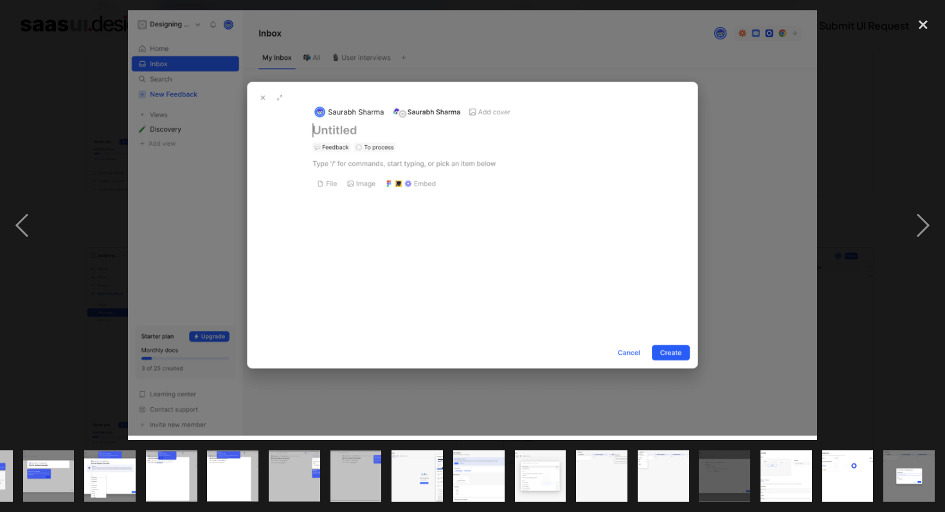
click at [607, 482] on img "show item 19 of 24" at bounding box center [602, 476] width 82 height 51
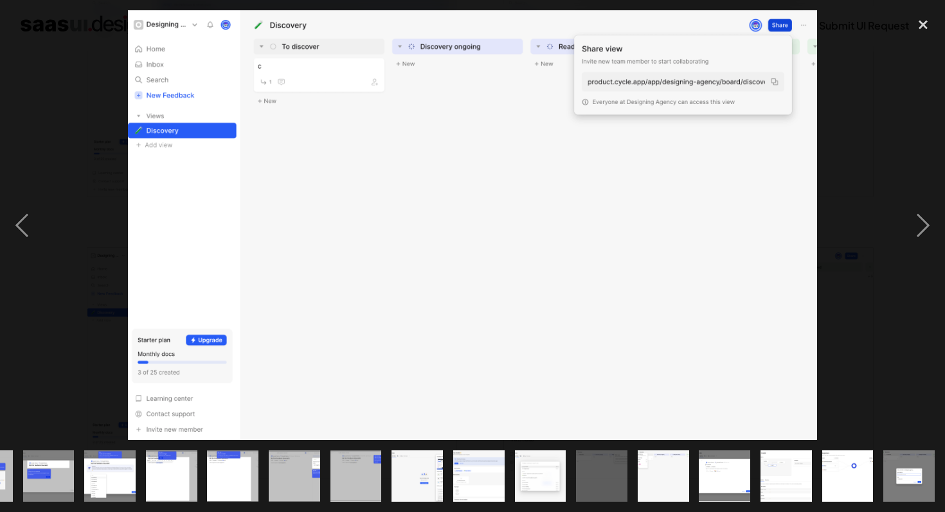
click at [180, 485] on img "show item 12 of 24" at bounding box center [172, 476] width 82 height 51
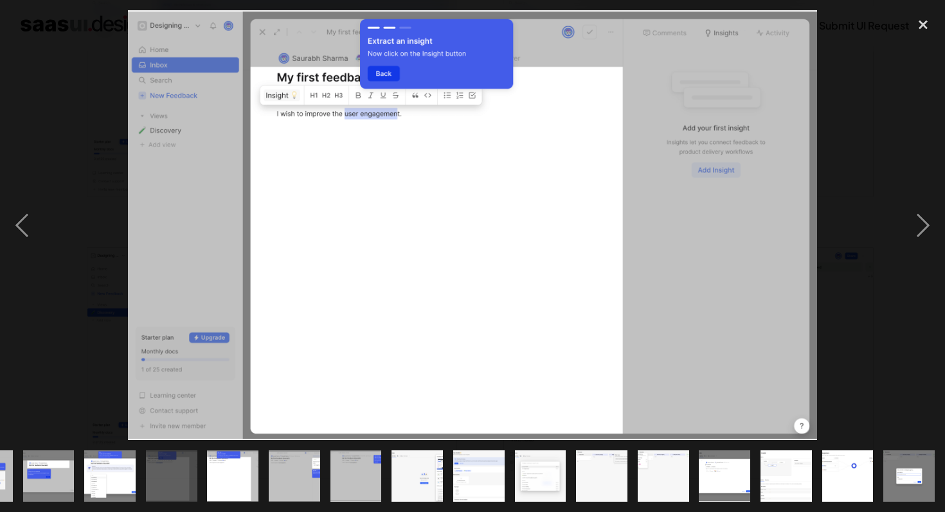
click at [35, 485] on img "show item 10 of 24" at bounding box center [49, 476] width 82 height 51
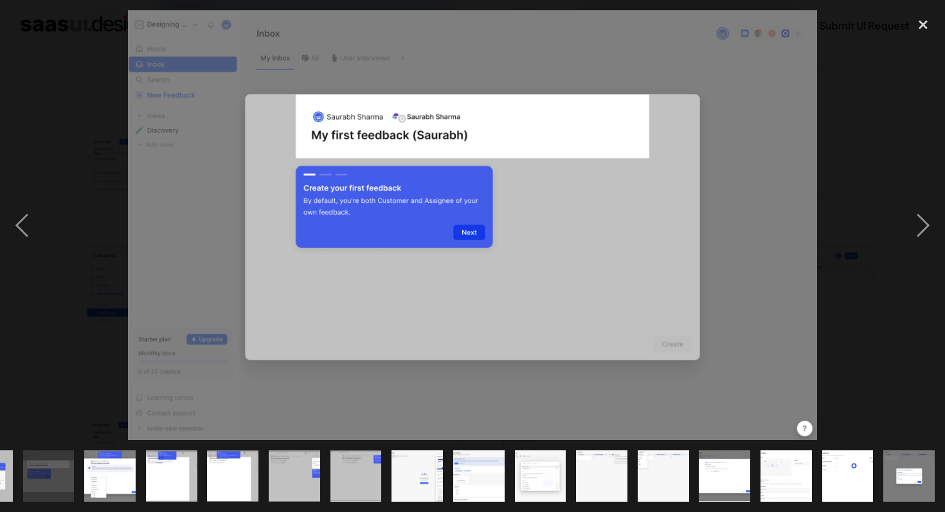
drag, startPoint x: 249, startPoint y: 492, endPoint x: 565, endPoint y: 485, distance: 315.7
click at [595, 489] on div at bounding box center [472, 476] width 945 height 72
drag, startPoint x: 104, startPoint y: 481, endPoint x: 245, endPoint y: 476, distance: 140.9
click at [334, 478] on div at bounding box center [472, 476] width 945 height 72
click at [134, 486] on img "show item 11 of 24" at bounding box center [110, 476] width 82 height 51
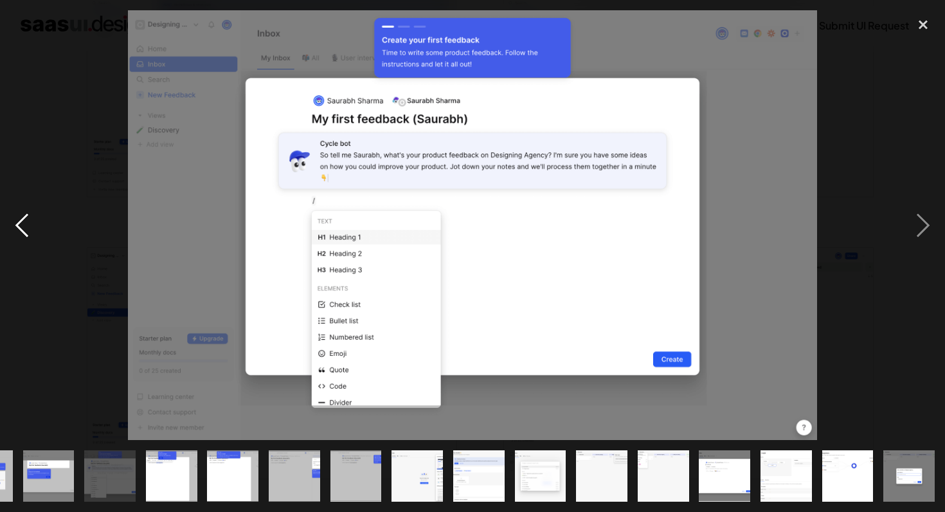
click at [28, 234] on div "previous image" at bounding box center [22, 225] width 44 height 430
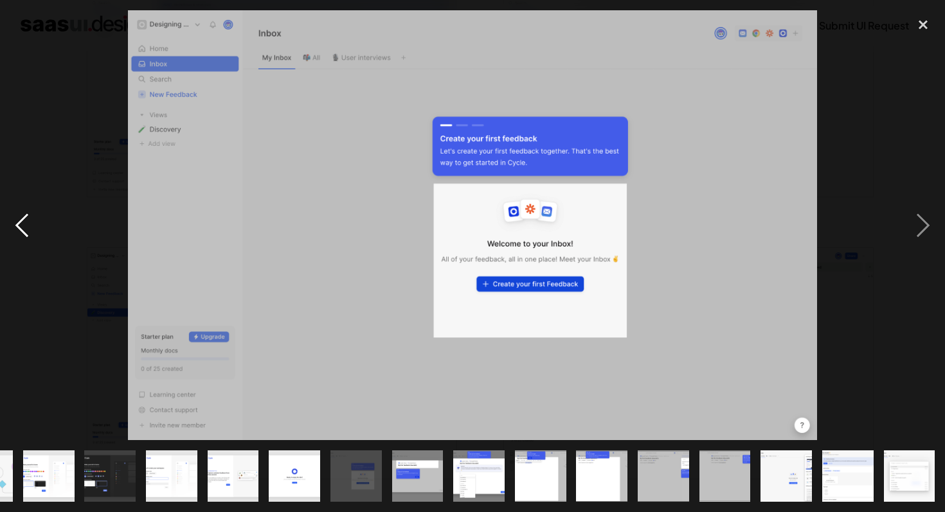
click at [28, 234] on div "previous image" at bounding box center [22, 225] width 44 height 430
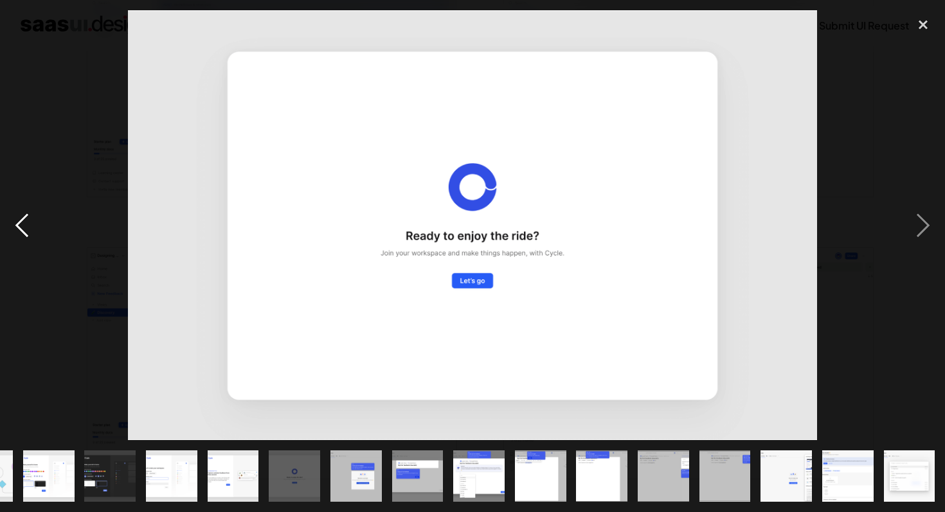
scroll to position [0, 2]
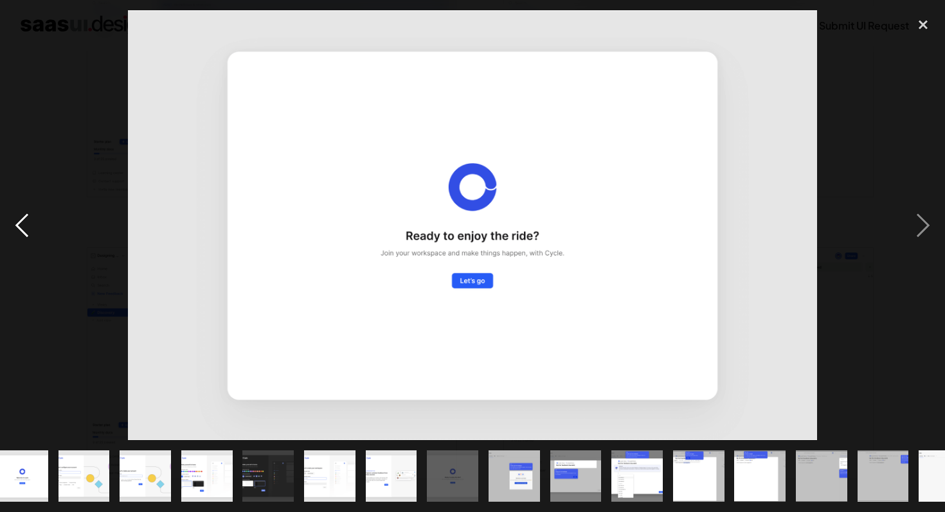
click at [28, 234] on div "previous image" at bounding box center [22, 225] width 44 height 430
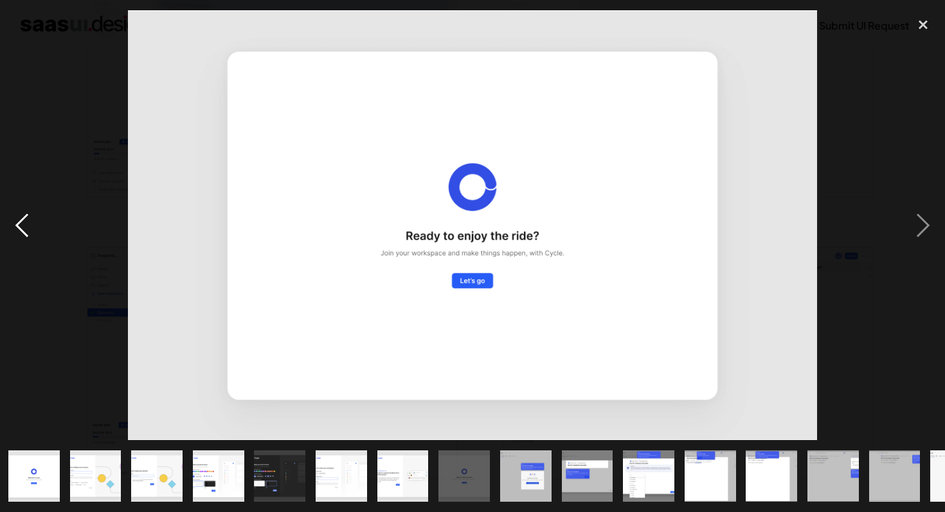
scroll to position [0, 0]
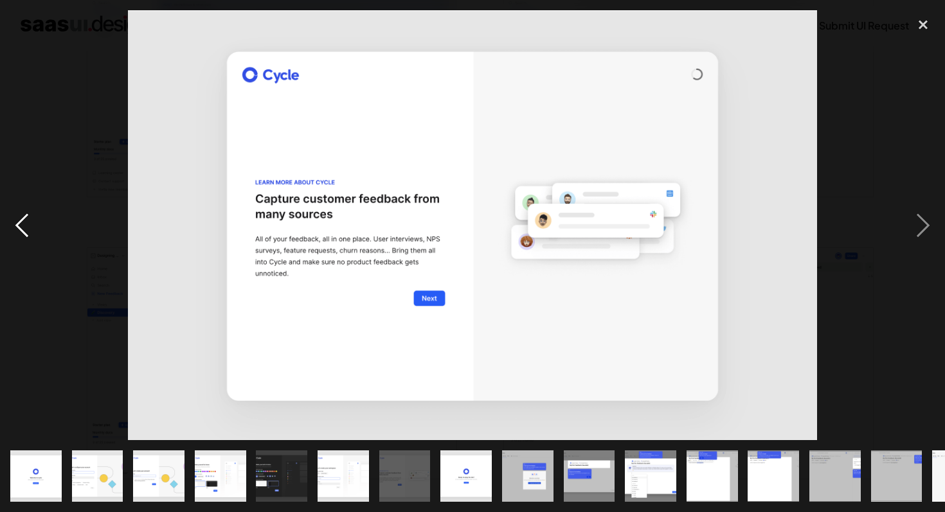
click at [28, 234] on div "previous image" at bounding box center [22, 225] width 44 height 430
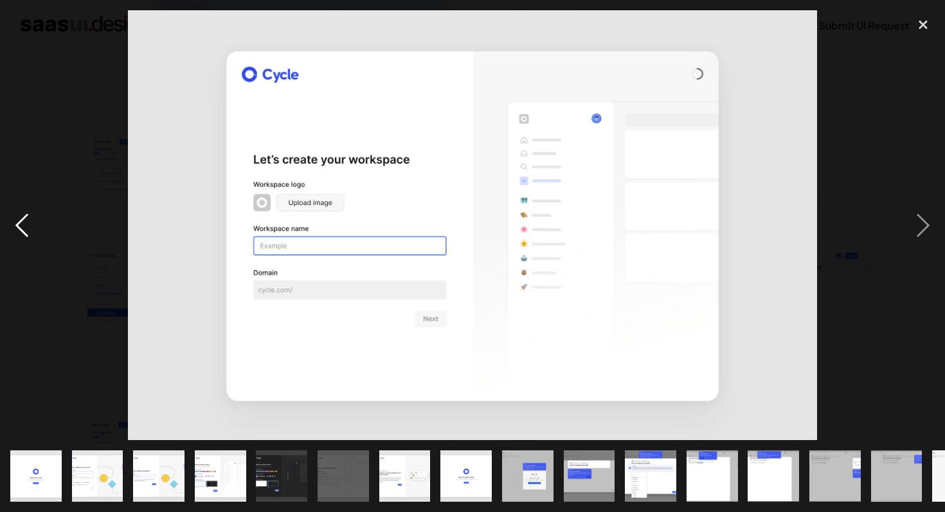
click at [28, 234] on div "previous image" at bounding box center [22, 225] width 44 height 430
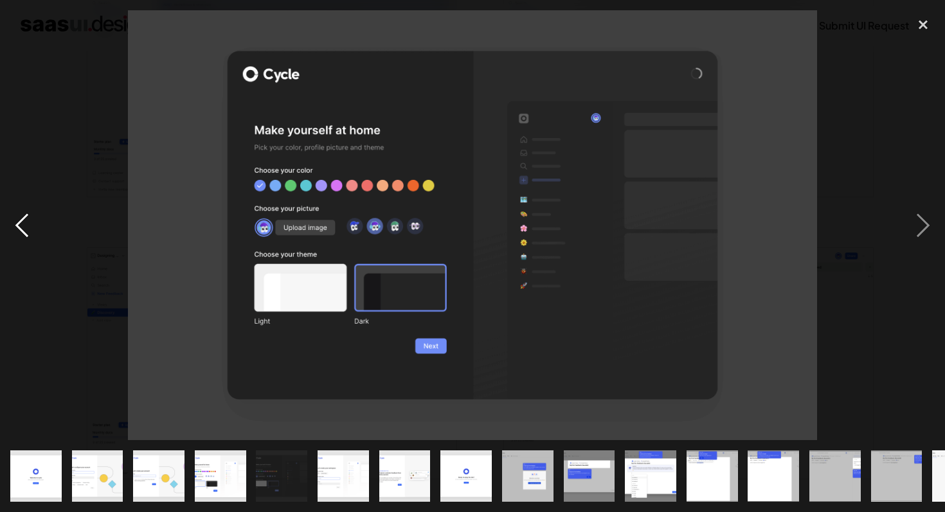
click at [28, 234] on div "previous image" at bounding box center [22, 225] width 44 height 430
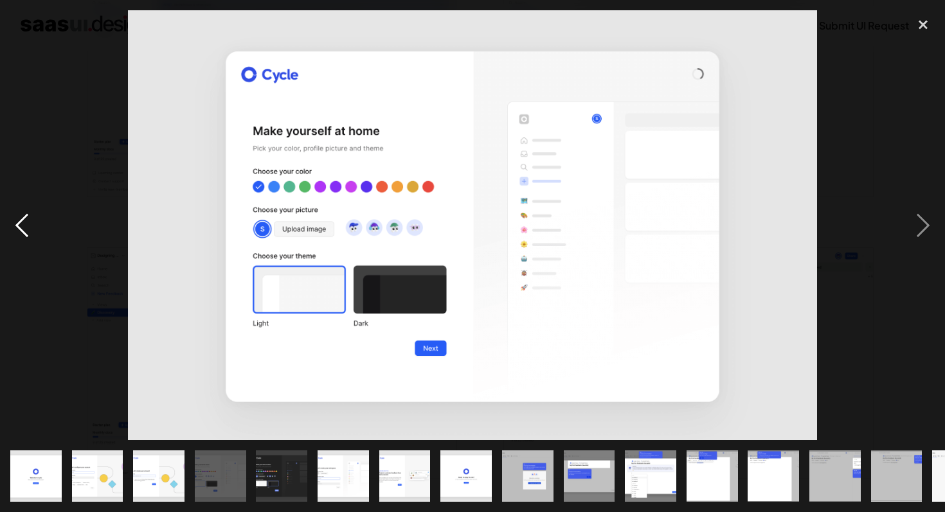
click at [28, 234] on div "previous image" at bounding box center [22, 225] width 44 height 430
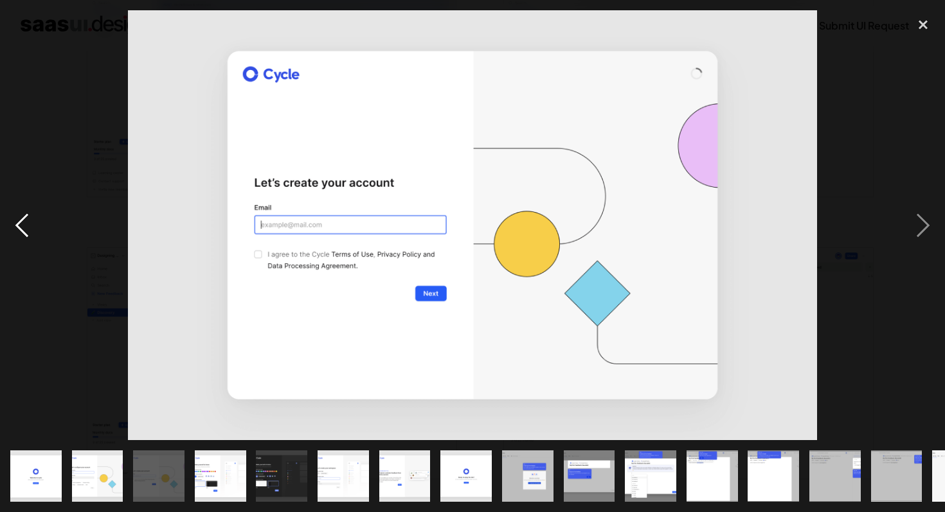
click at [23, 237] on div "previous image" at bounding box center [22, 225] width 44 height 430
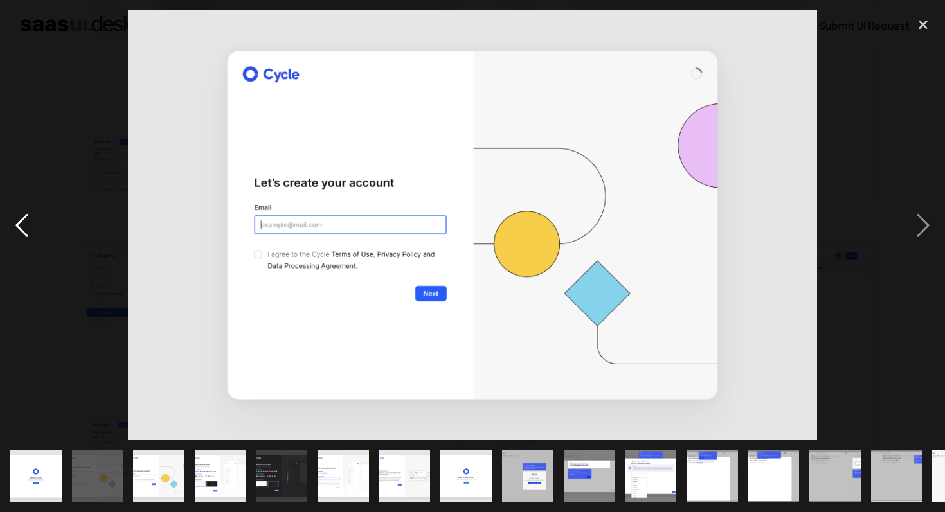
click at [23, 237] on div "previous image" at bounding box center [22, 225] width 44 height 430
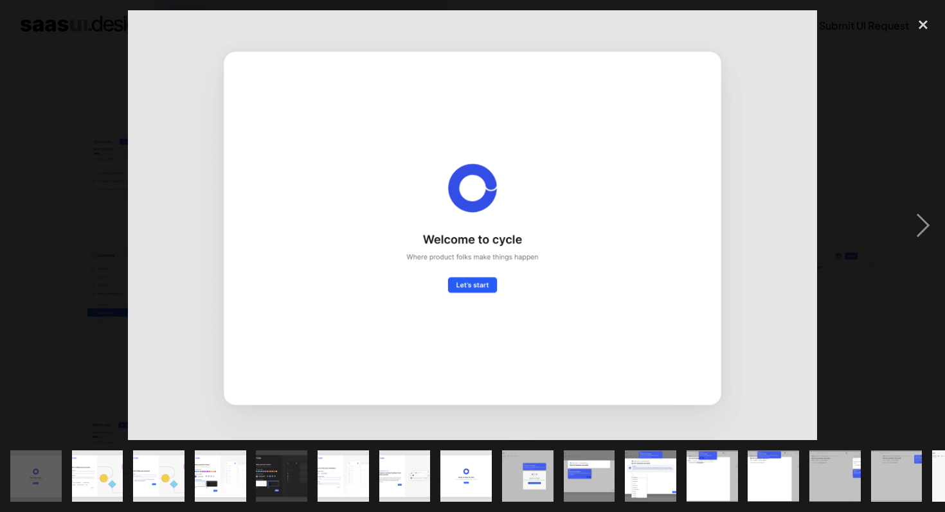
click at [23, 237] on div "previous image" at bounding box center [22, 225] width 44 height 430
click at [928, 23] on div "close lightbox" at bounding box center [923, 24] width 44 height 28
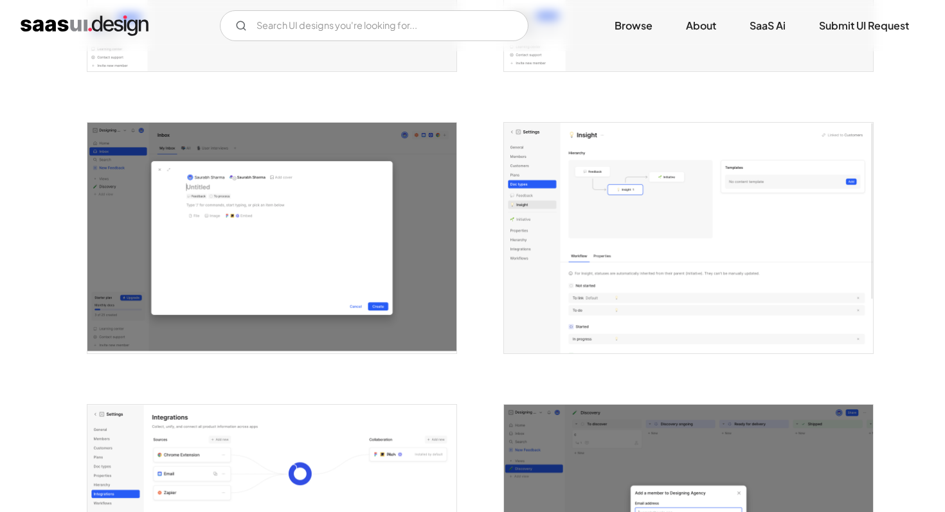
scroll to position [2122, 0]
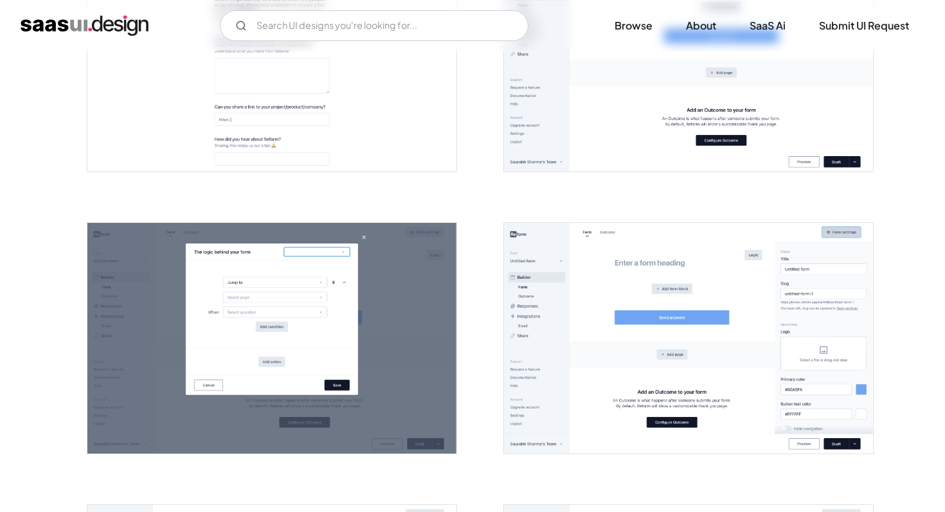
scroll to position [696, 0]
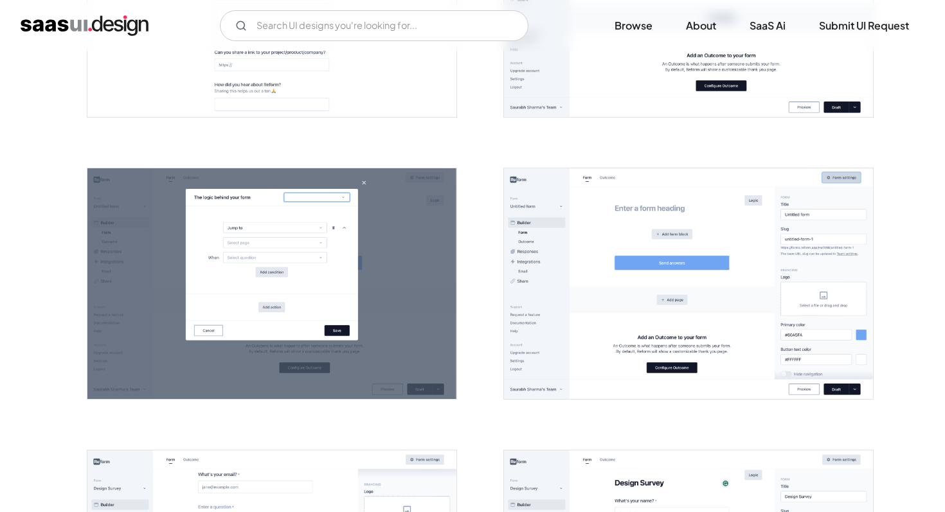
click at [566, 258] on img "open lightbox" at bounding box center [688, 283] width 369 height 231
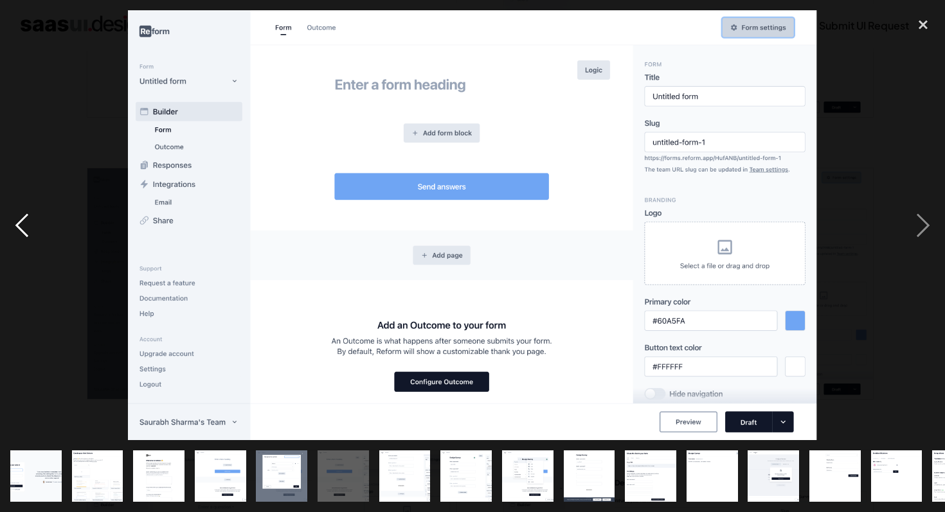
click at [23, 229] on div "previous image" at bounding box center [22, 225] width 44 height 430
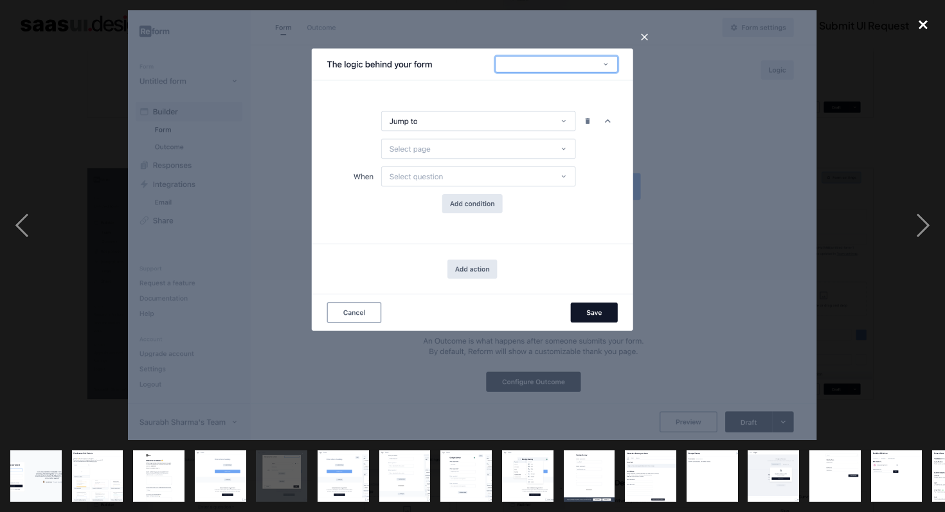
click at [930, 21] on div "close lightbox" at bounding box center [923, 24] width 44 height 28
